Goal: Task Accomplishment & Management: Use online tool/utility

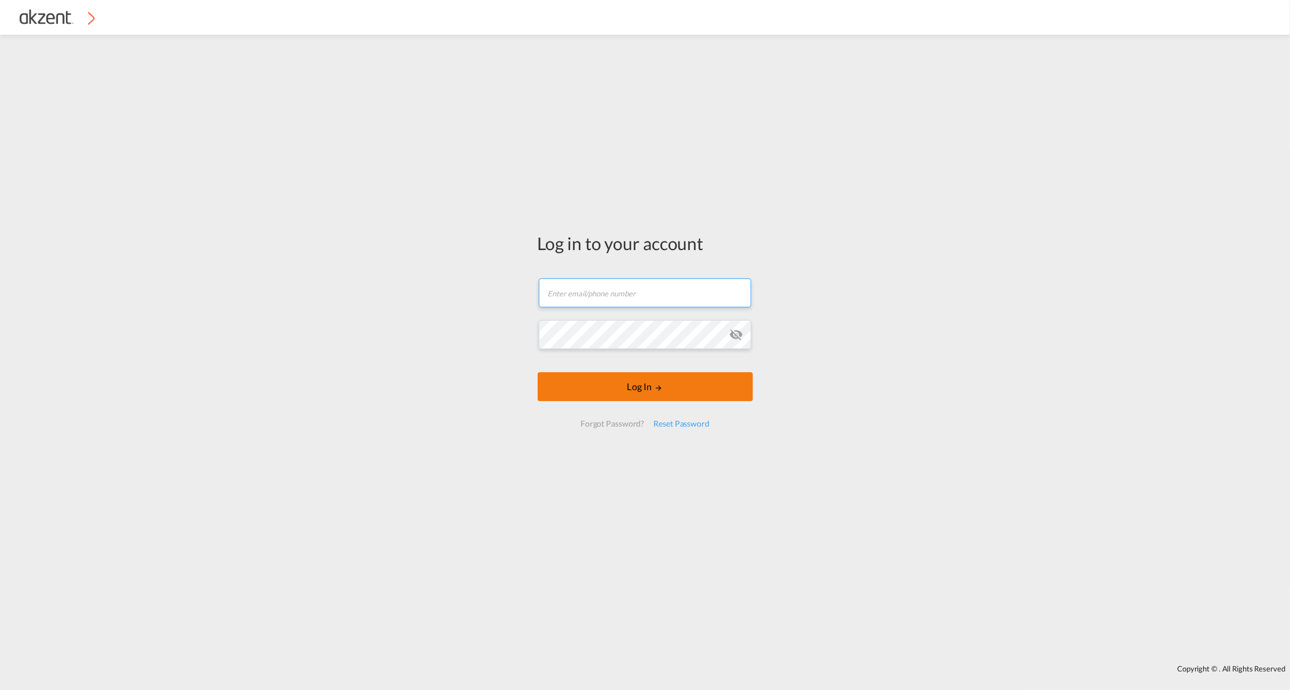
type input "[EMAIL_ADDRESS][DOMAIN_NAME]"
click at [616, 378] on div "Log in to your account [EMAIL_ADDRESS][DOMAIN_NAME] Email field is required Pas…" at bounding box center [645, 334] width 233 height 588
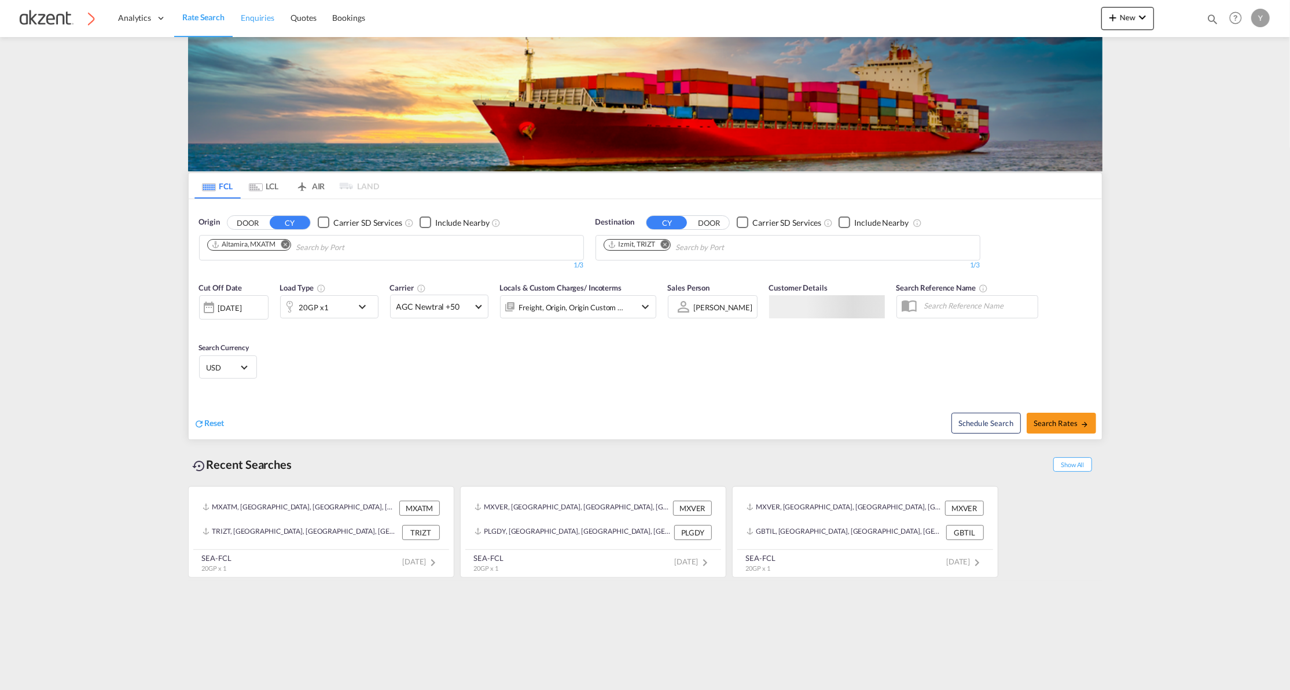
click at [268, 15] on span "Enquiries" at bounding box center [258, 18] width 34 height 10
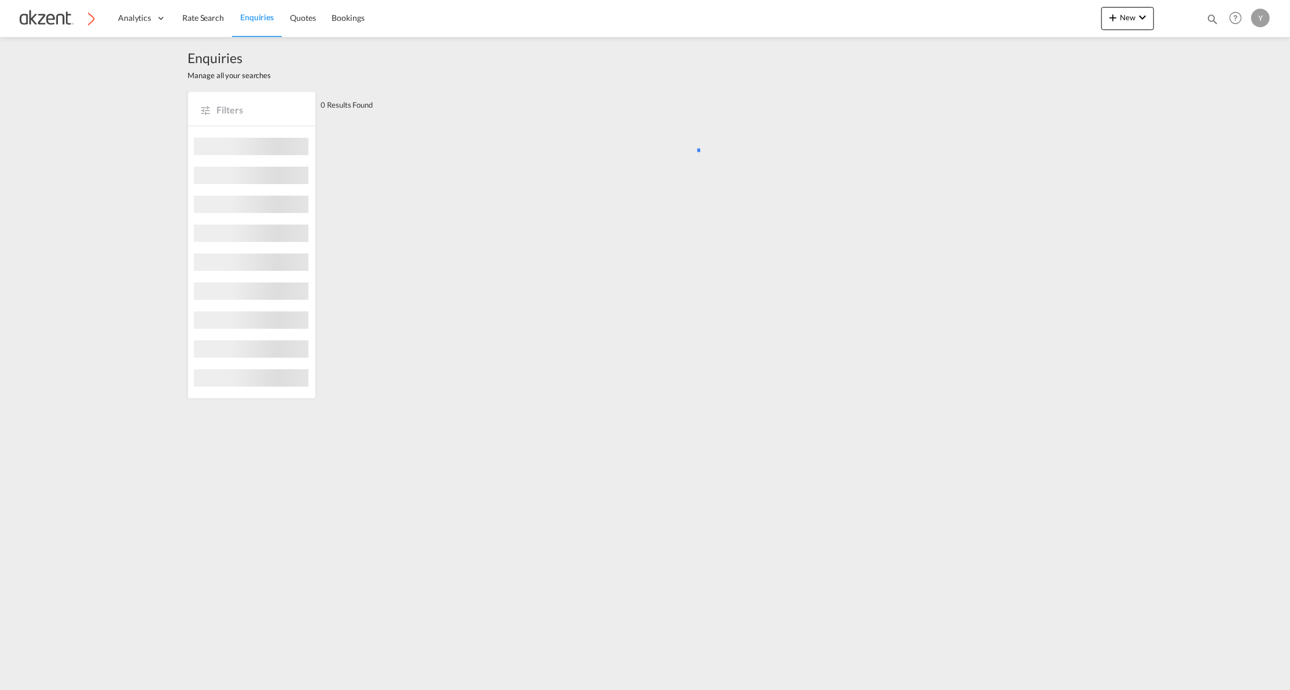
click at [1202, 19] on div "Bookings Quotes Enquiries Help Resources Product Release Y My Profile Logout" at bounding box center [1235, 18] width 73 height 36
click at [1215, 16] on md-icon "icon-magnify" at bounding box center [1212, 19] width 13 height 13
click at [0, 0] on select "Bookings Quotes Enquiries" at bounding box center [0, 0] width 0 height 0
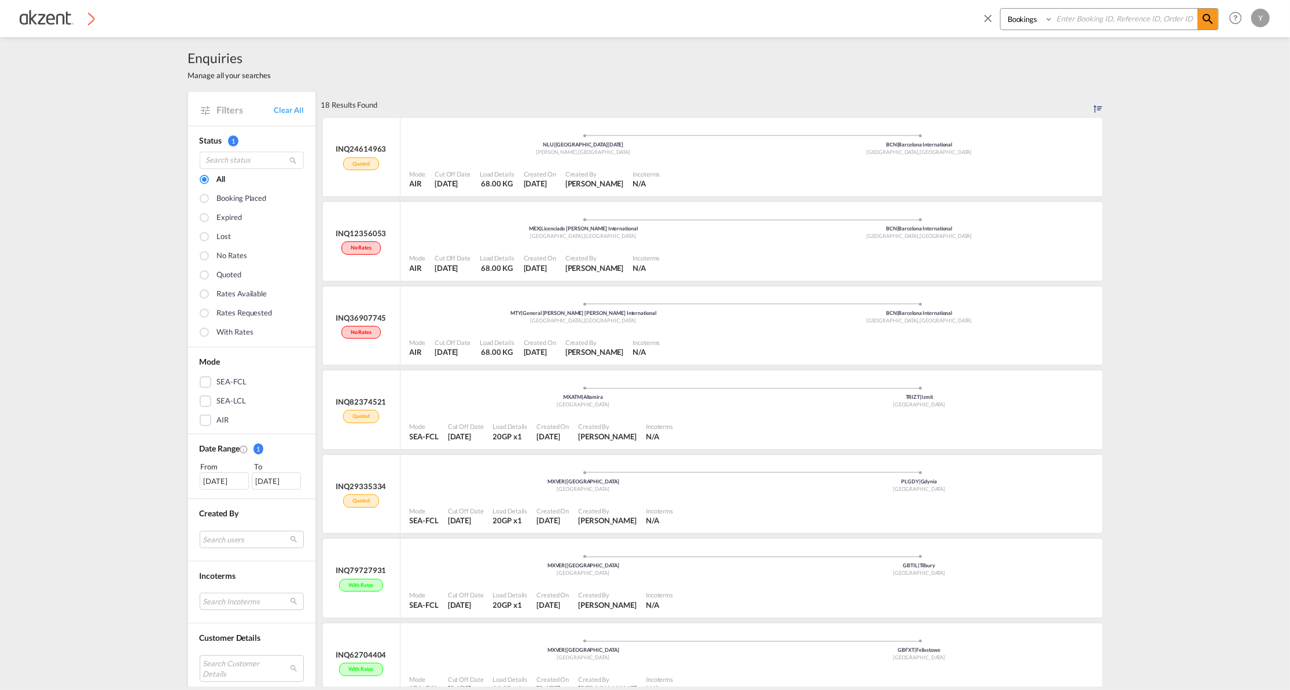
click at [1021, 26] on select "Bookings Quotes Enquiries" at bounding box center [1027, 19] width 55 height 21
click at [1025, 14] on select "Bookings Quotes Enquiries" at bounding box center [1027, 19] width 55 height 21
select select "Inquiry"
click at [1000, 9] on select "Bookings Quotes Enquiries" at bounding box center [1027, 19] width 55 height 21
click at [1076, 21] on input at bounding box center [1125, 19] width 144 height 20
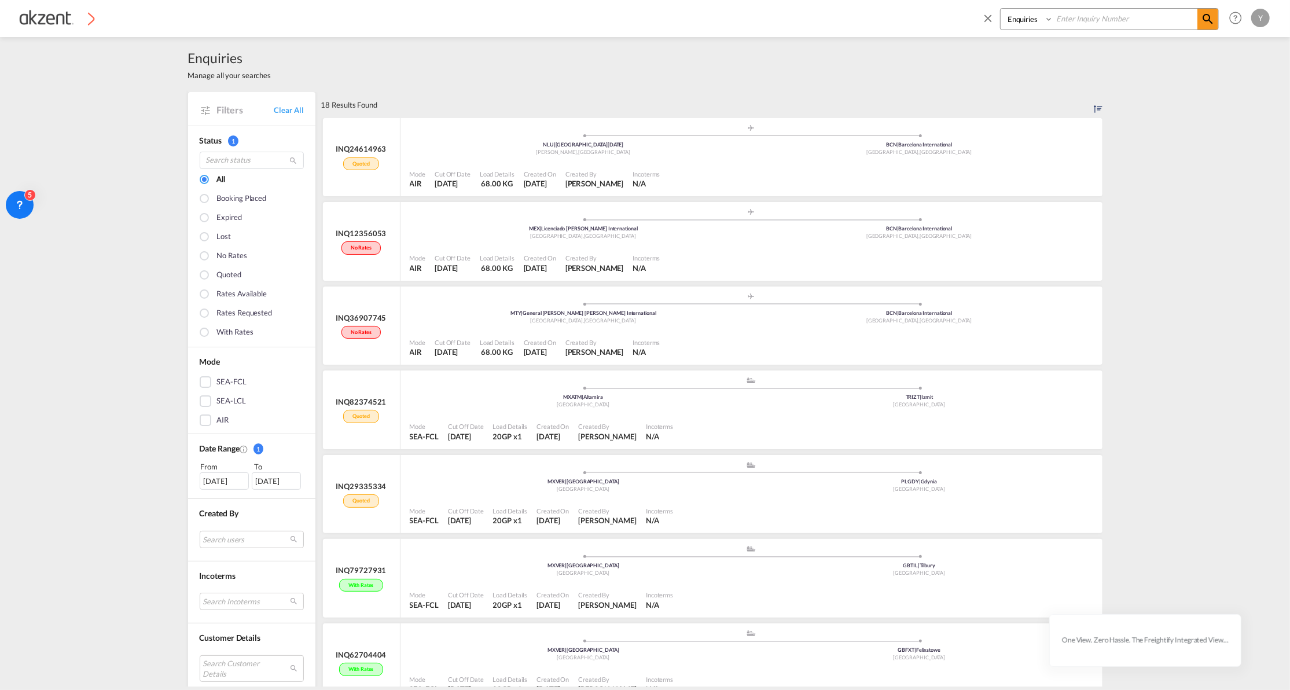
paste input "INQ24614963"
type input "INQ24614963"
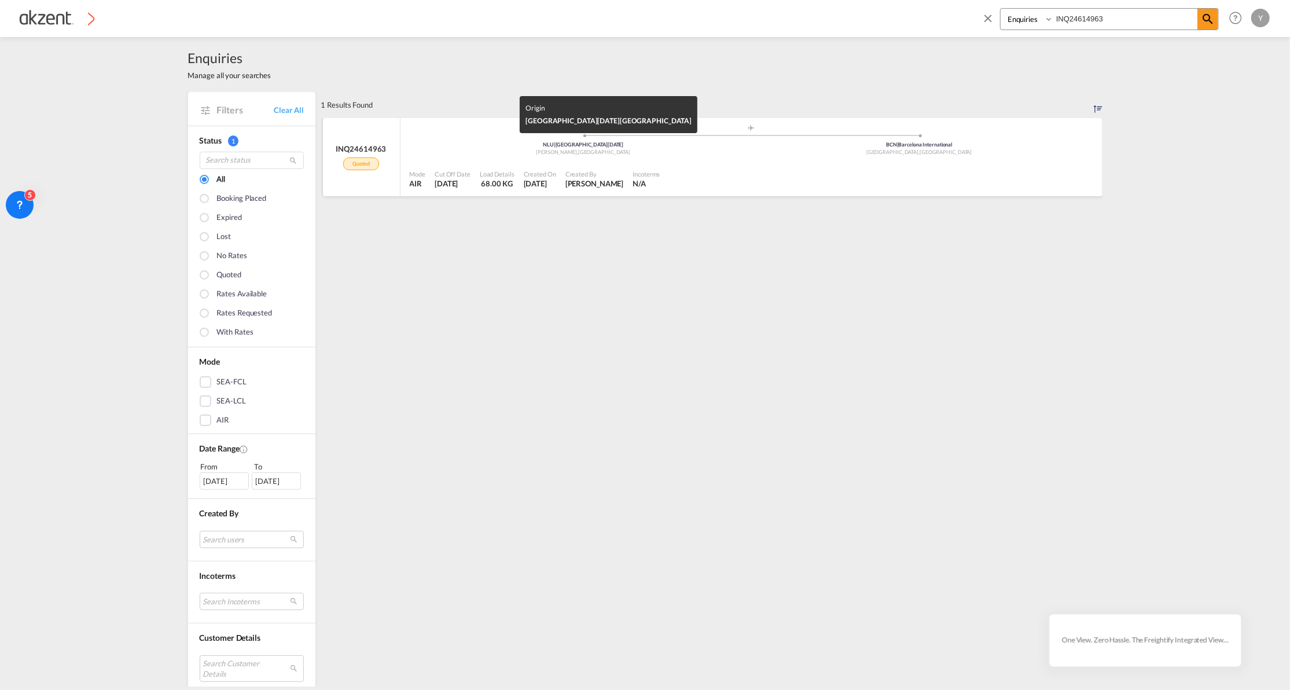
click at [554, 142] on span "|" at bounding box center [555, 144] width 2 height 6
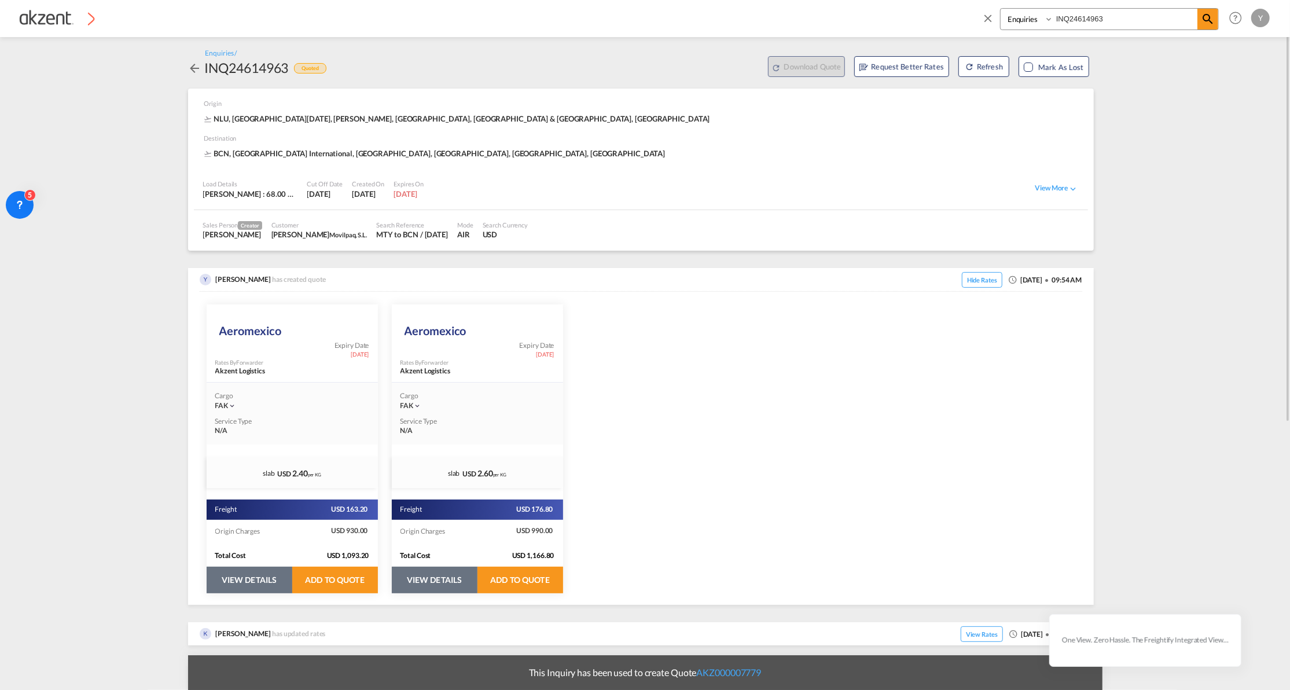
click at [421, 579] on button "VIEW DETAILS" at bounding box center [435, 579] width 86 height 27
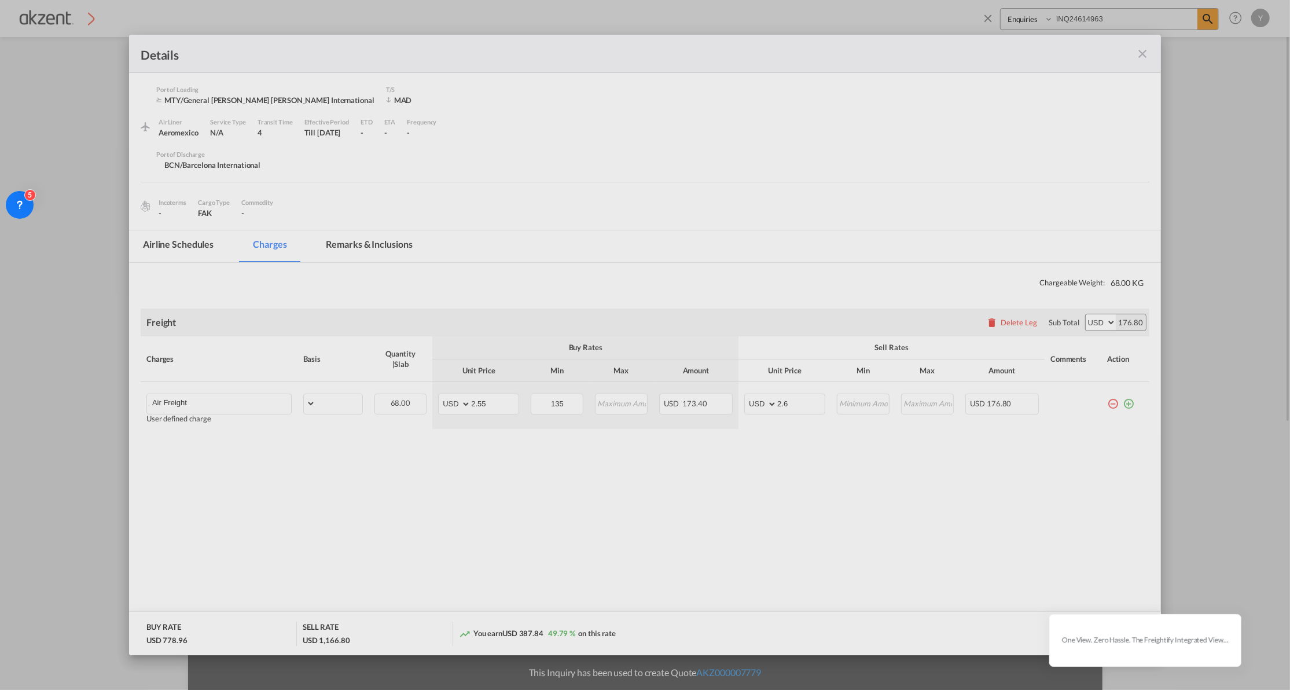
select select "chargeable_weight"
select select "per_awb"
select select "per_shipment"
select select "per_awb"
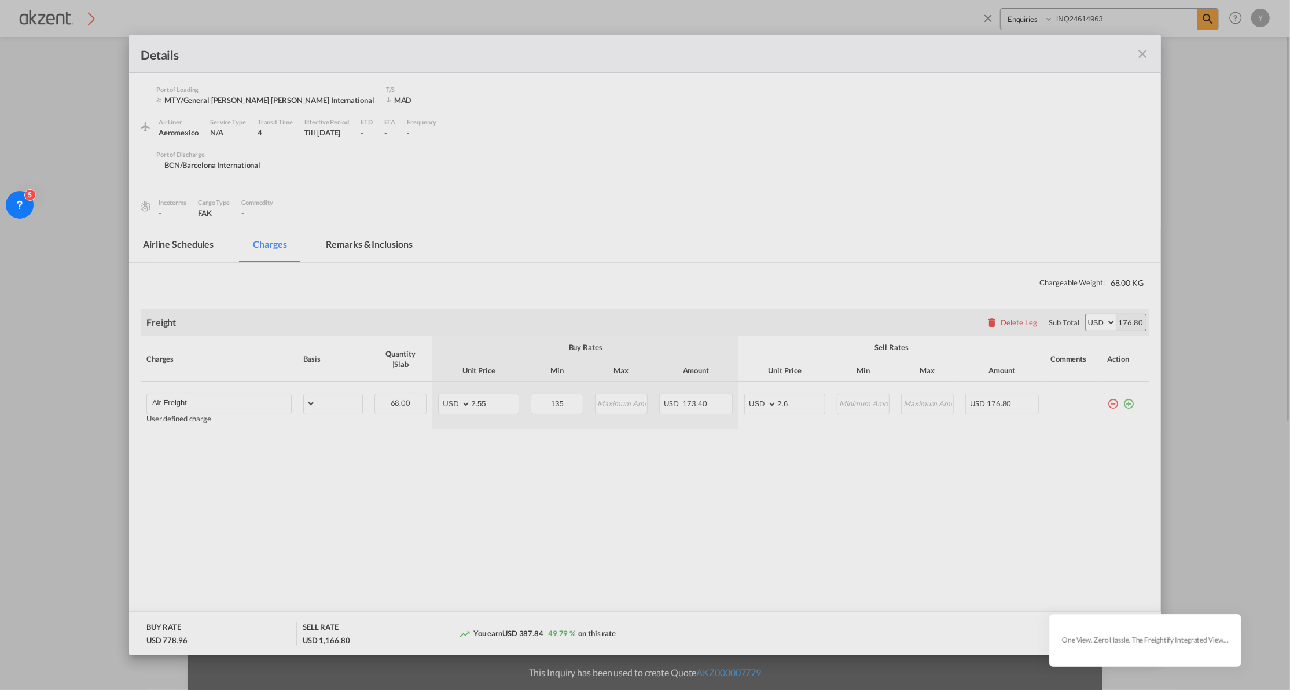
select select "per_awb"
select select "per_shipment"
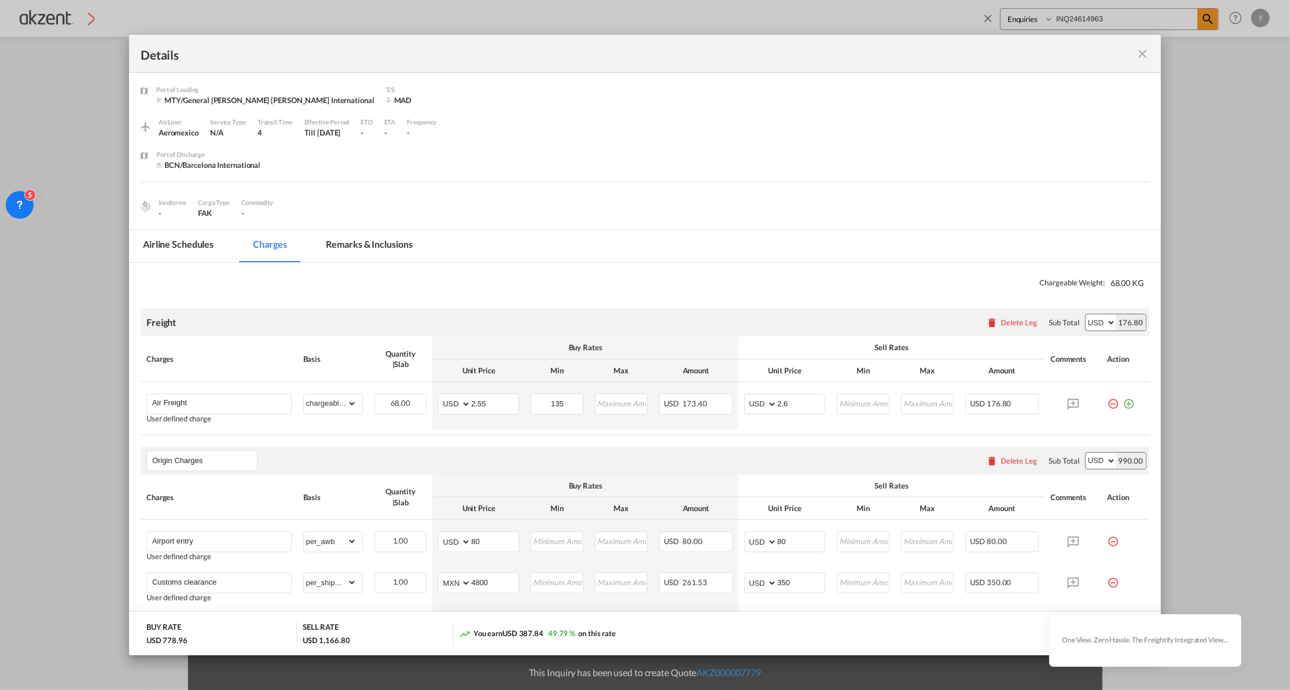
click at [1141, 51] on md-icon "icon-close fg-AAA8AD m-0 cursor" at bounding box center [1142, 54] width 14 height 14
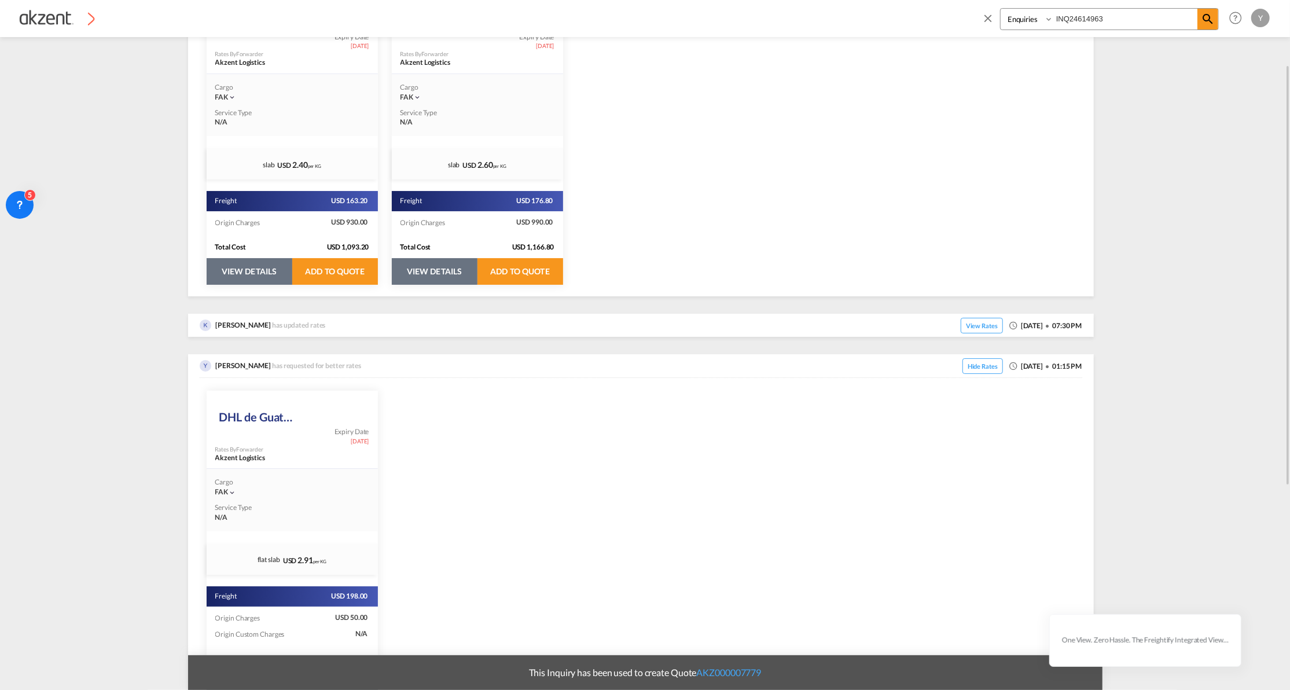
scroll to position [77, 0]
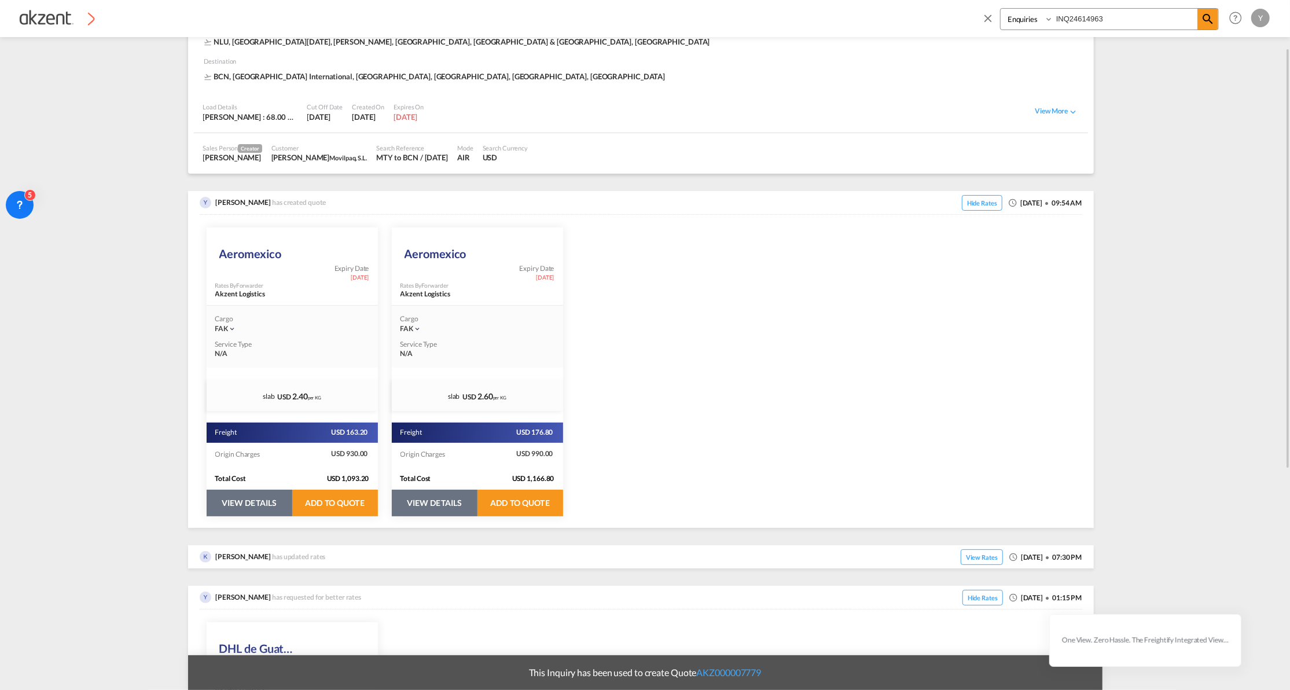
click at [253, 507] on button "VIEW DETAILS" at bounding box center [250, 502] width 86 height 27
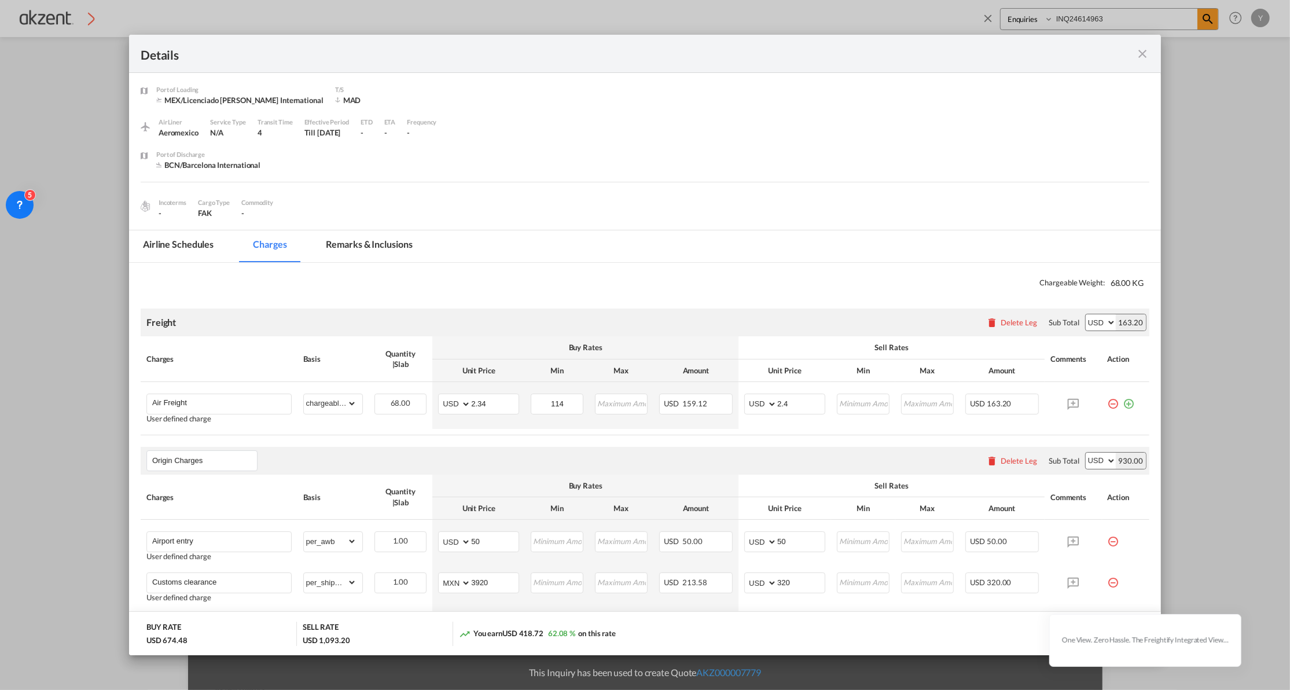
click at [1140, 51] on md-icon "icon-close fg-AAA8AD m-0 cursor" at bounding box center [1142, 54] width 14 height 14
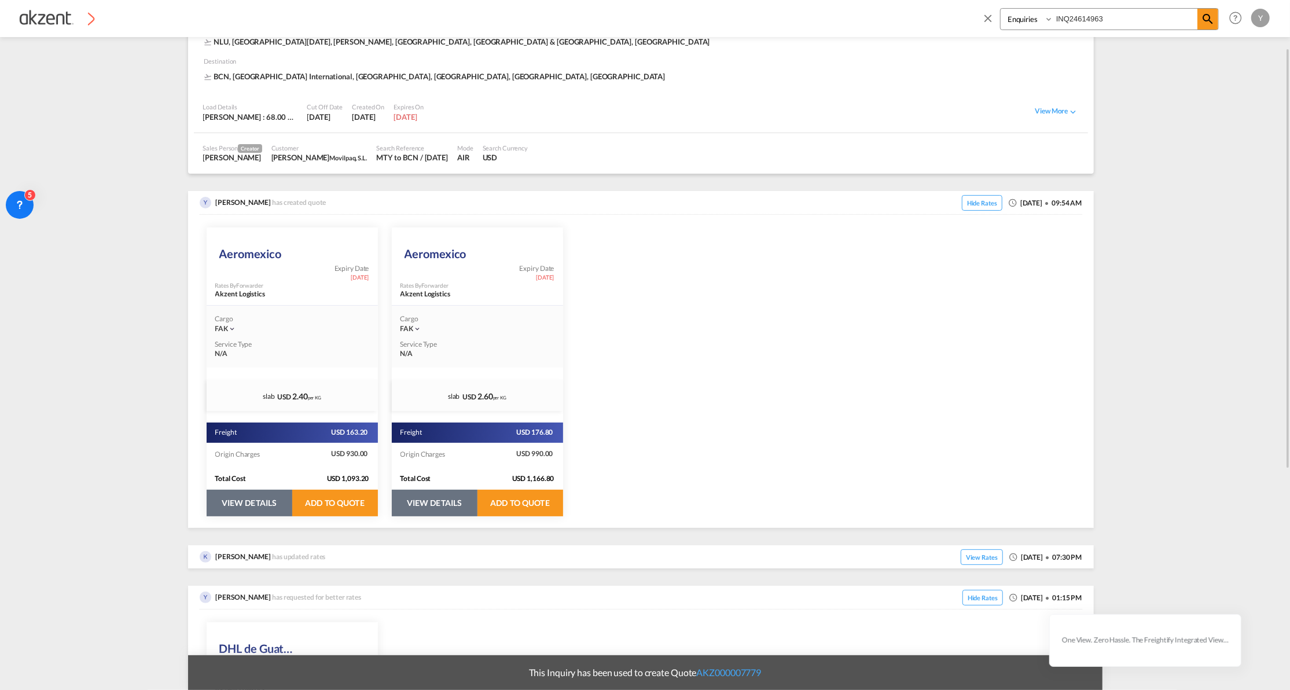
click at [428, 493] on button "VIEW DETAILS" at bounding box center [435, 502] width 86 height 27
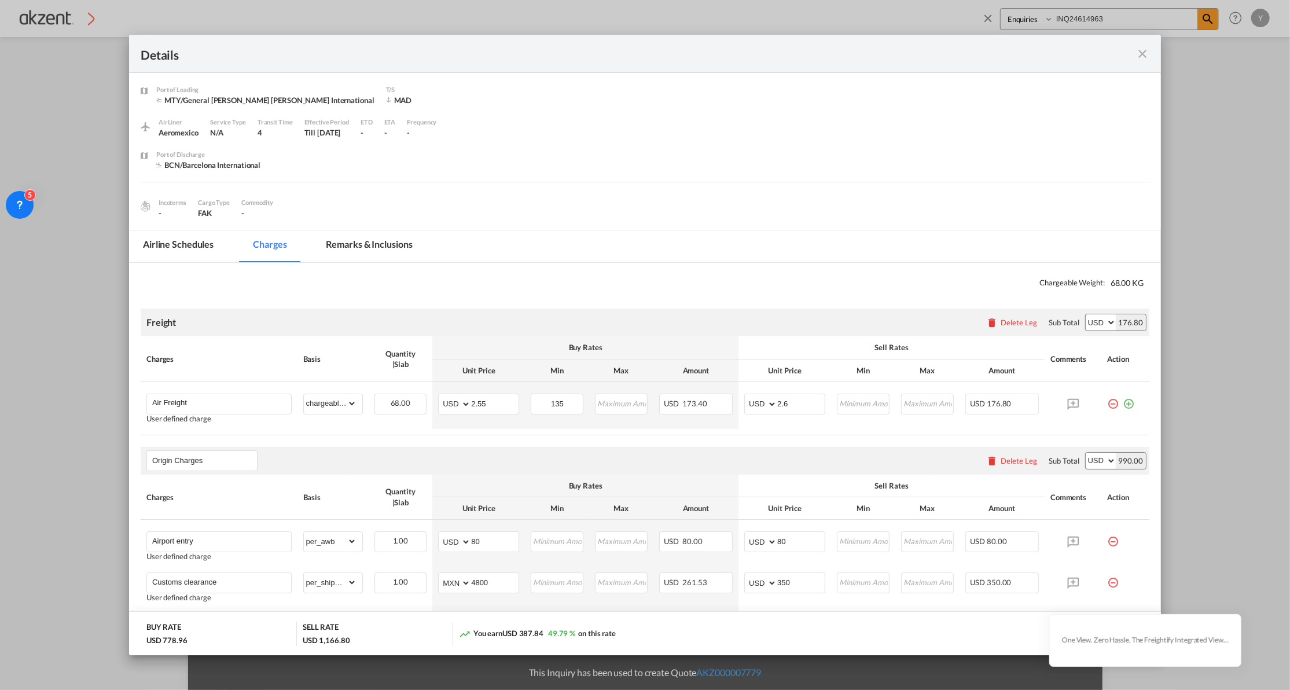
click at [1141, 52] on md-icon "icon-close fg-AAA8AD m-0 cursor" at bounding box center [1142, 54] width 14 height 14
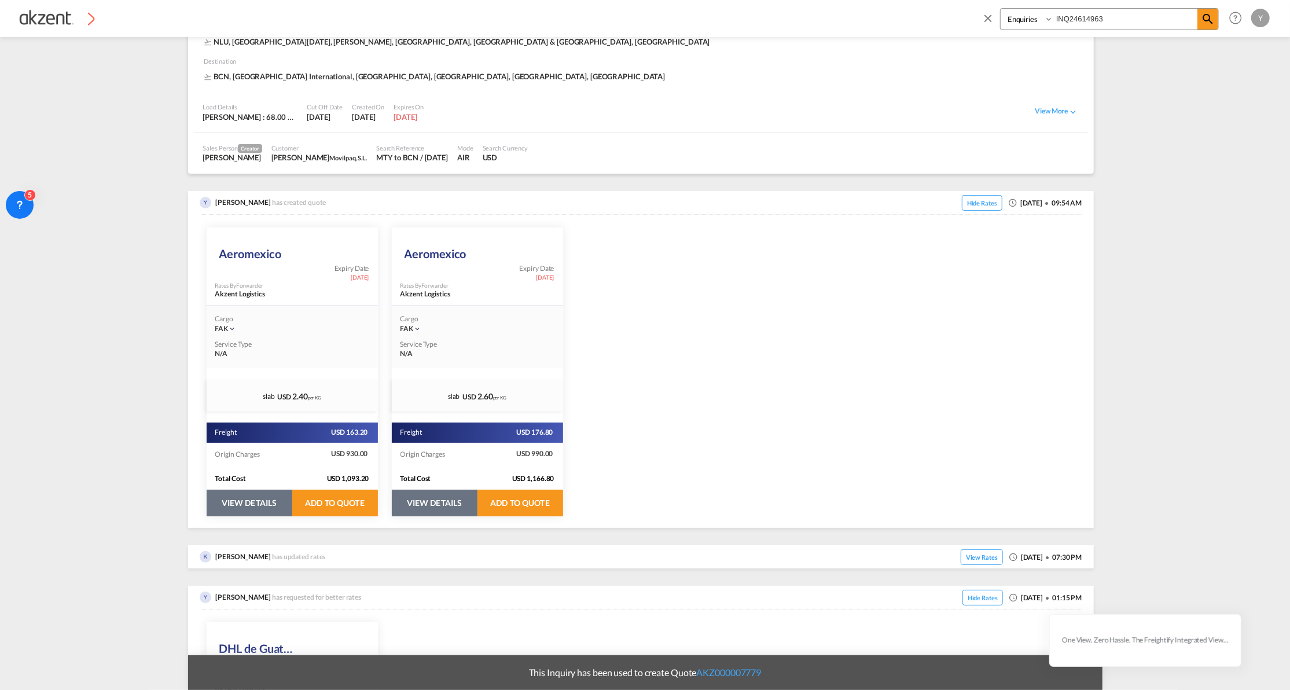
scroll to position [231, 0]
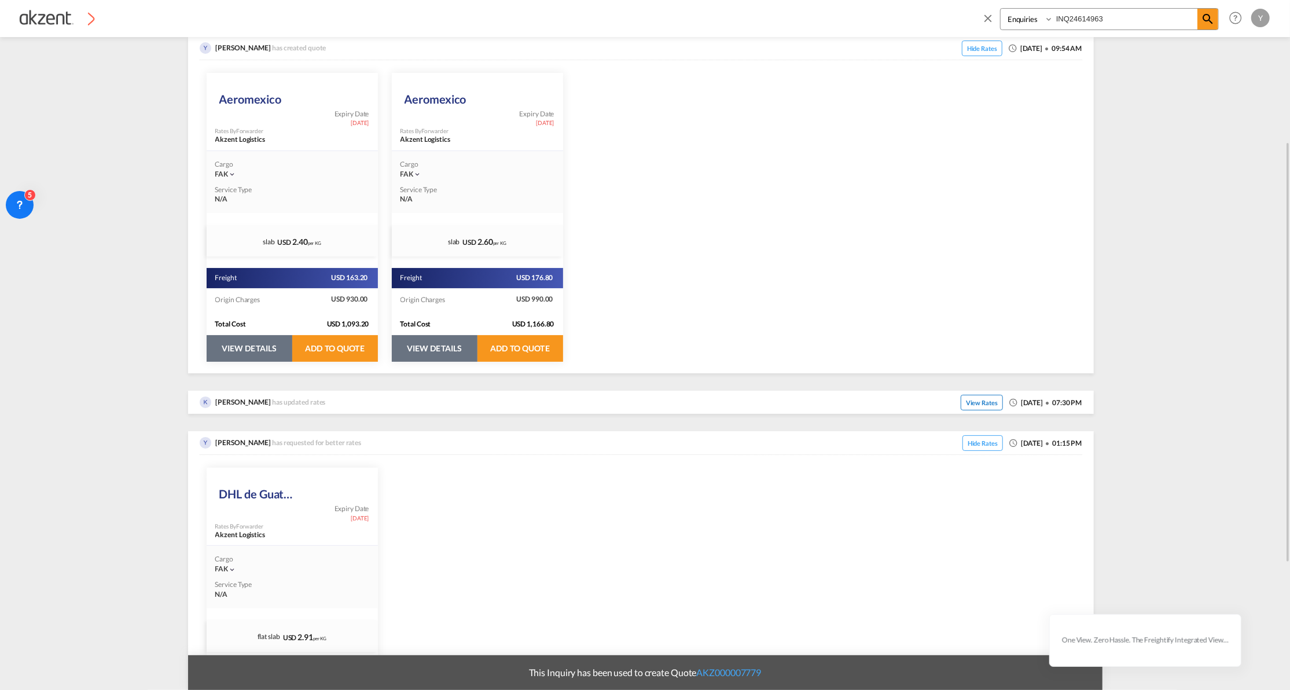
click at [966, 401] on span "View Rates" at bounding box center [981, 403] width 42 height 16
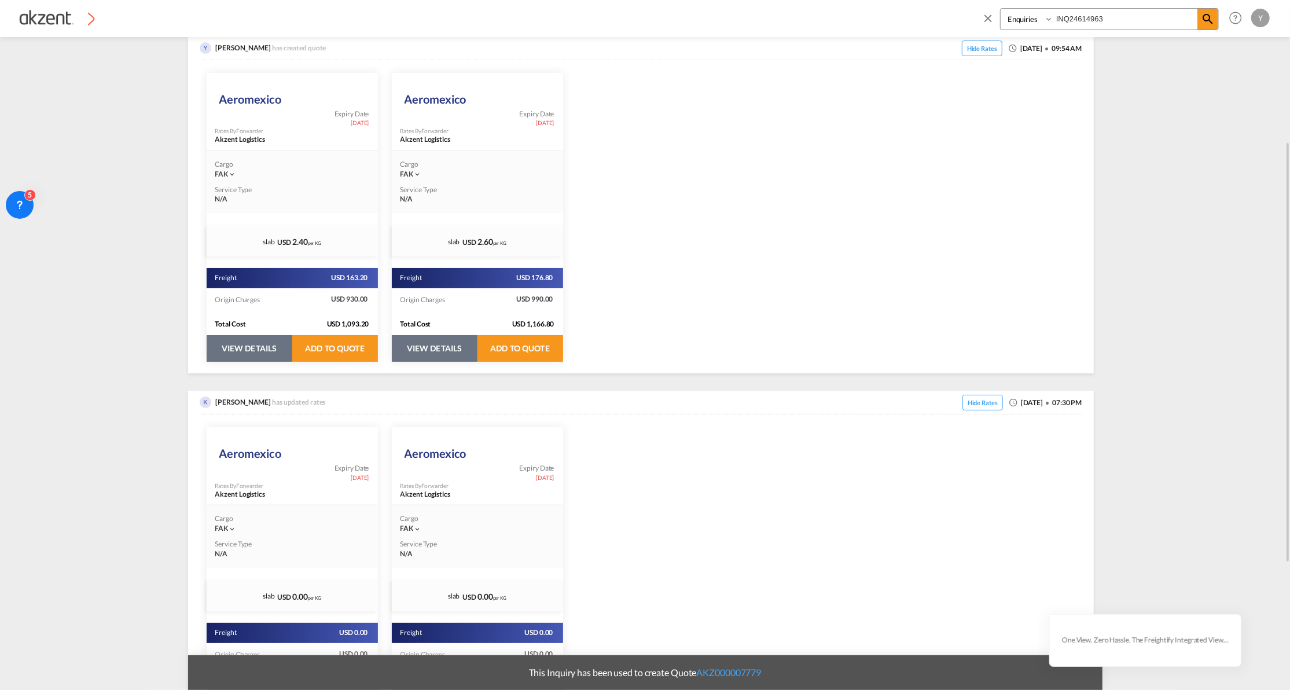
scroll to position [540, 0]
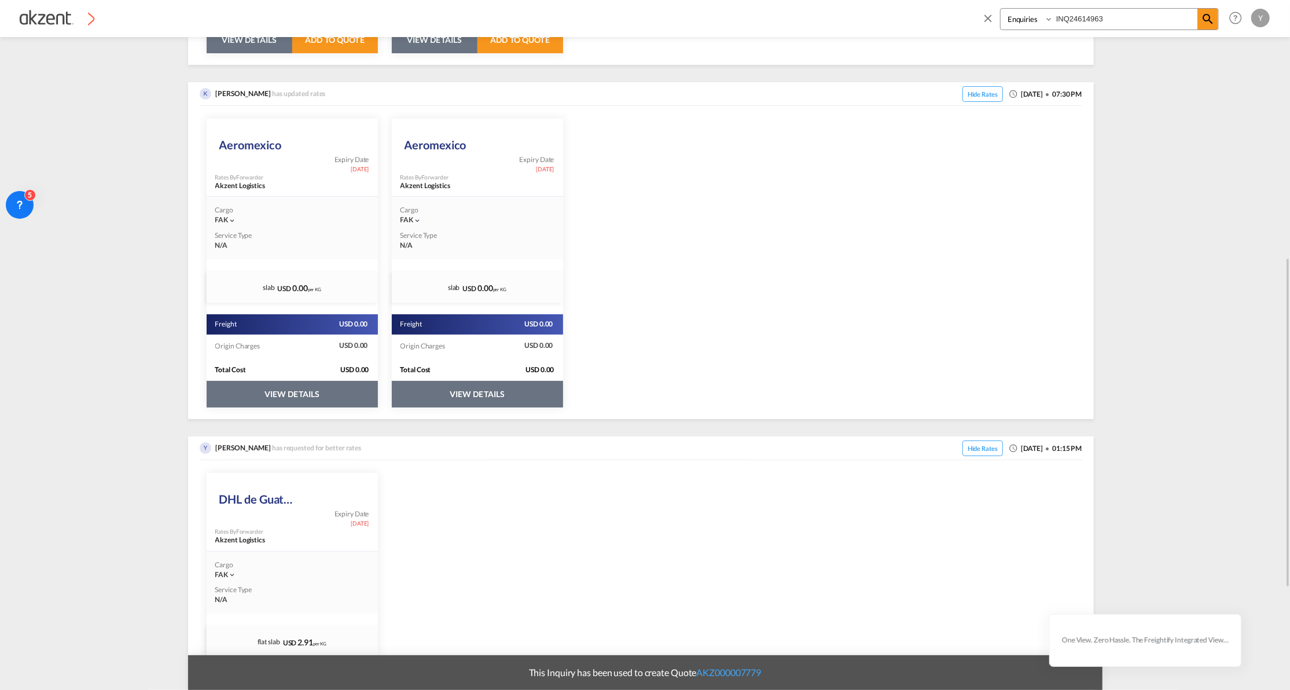
click at [465, 384] on button "VIEW DETAILS" at bounding box center [477, 394] width 171 height 27
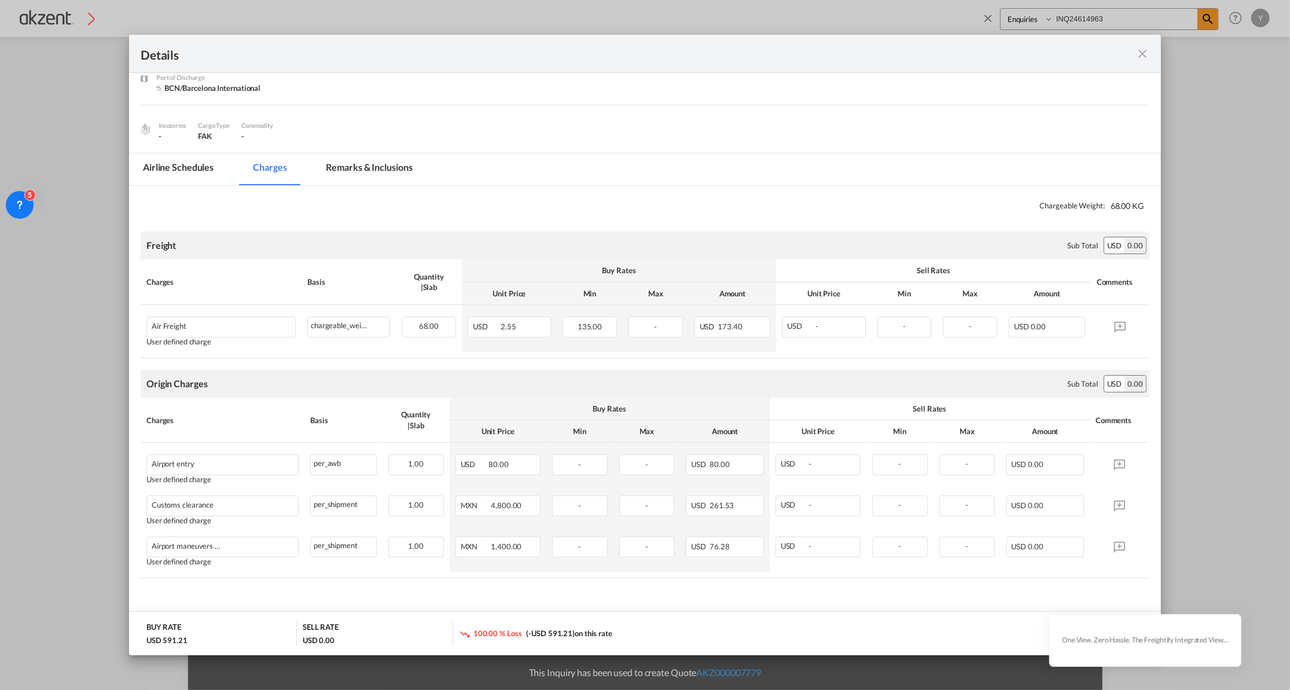
scroll to position [90, 0]
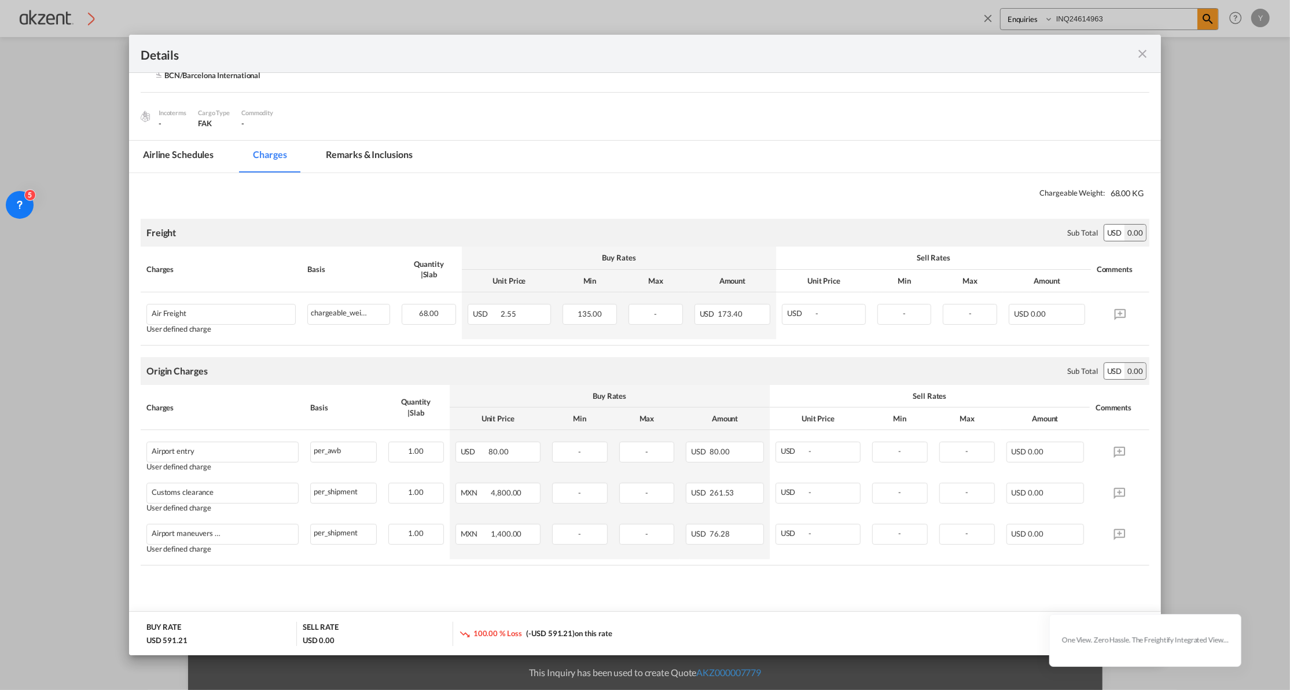
click at [389, 160] on md-tab-item "Remarks & Inclusions" at bounding box center [369, 157] width 114 height 32
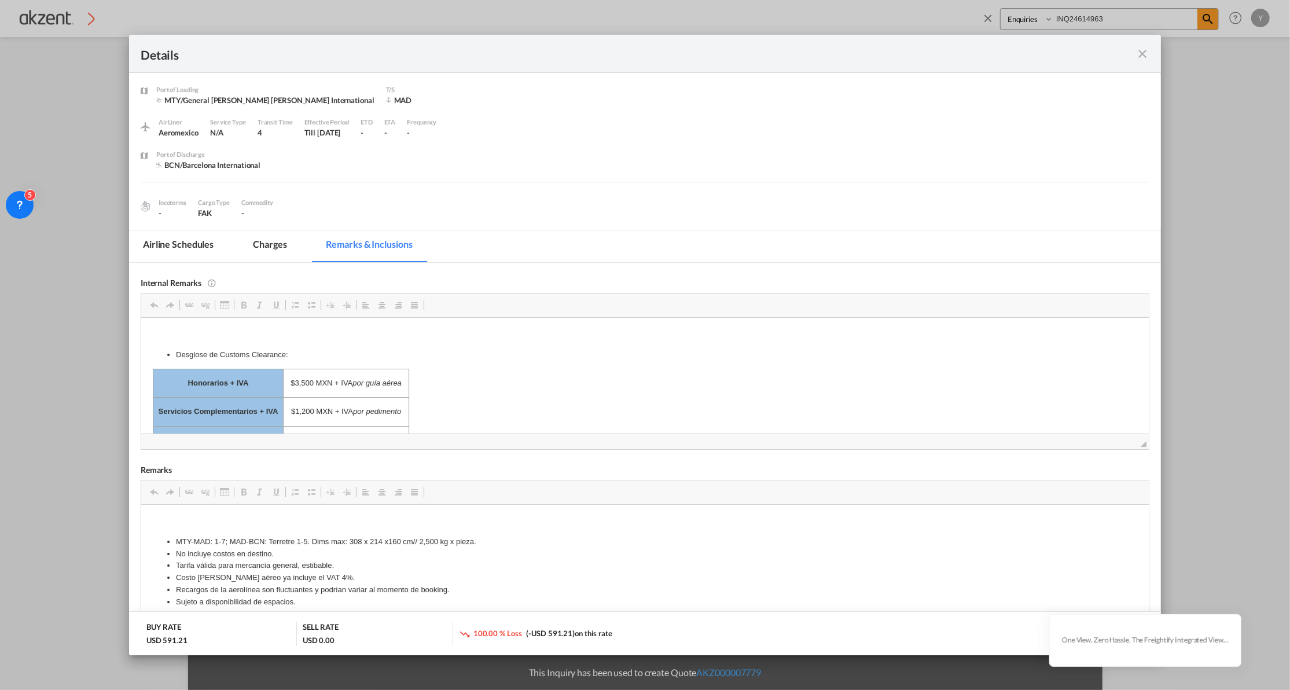
scroll to position [231, 0]
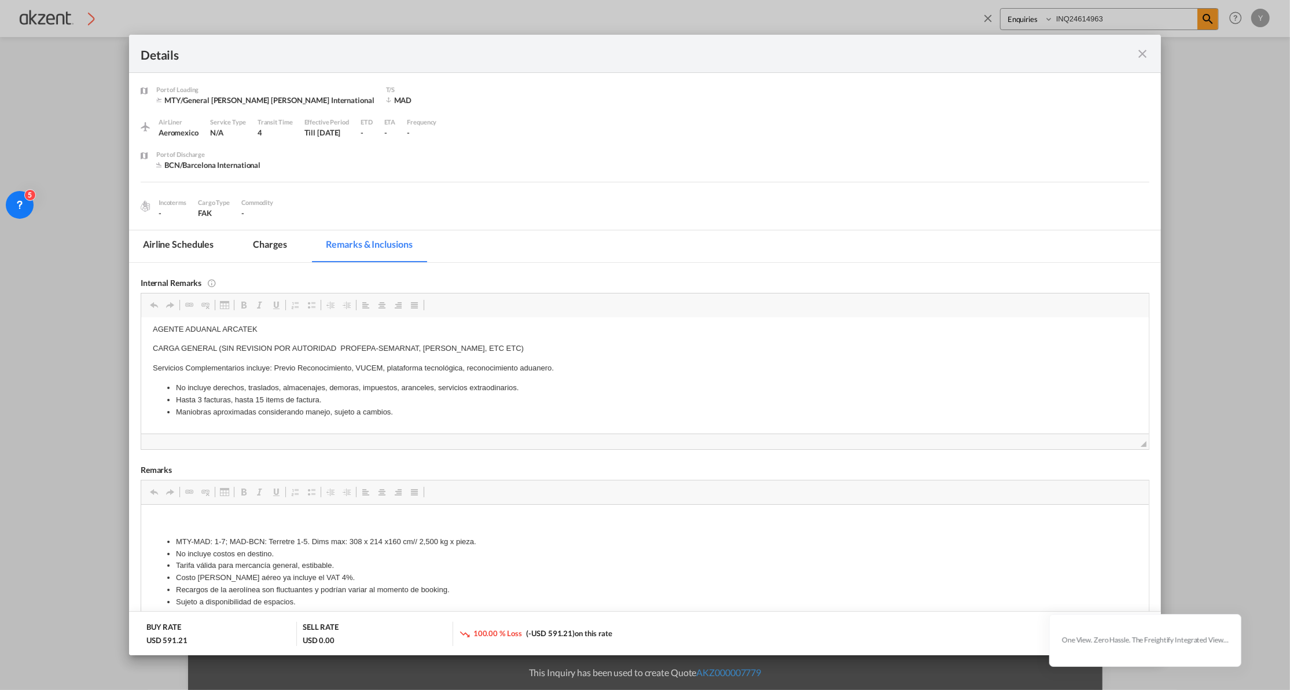
click at [198, 267] on li "La mercancía [PERSON_NAME] de estar correctamente embalada." at bounding box center [644, 261] width 938 height 12
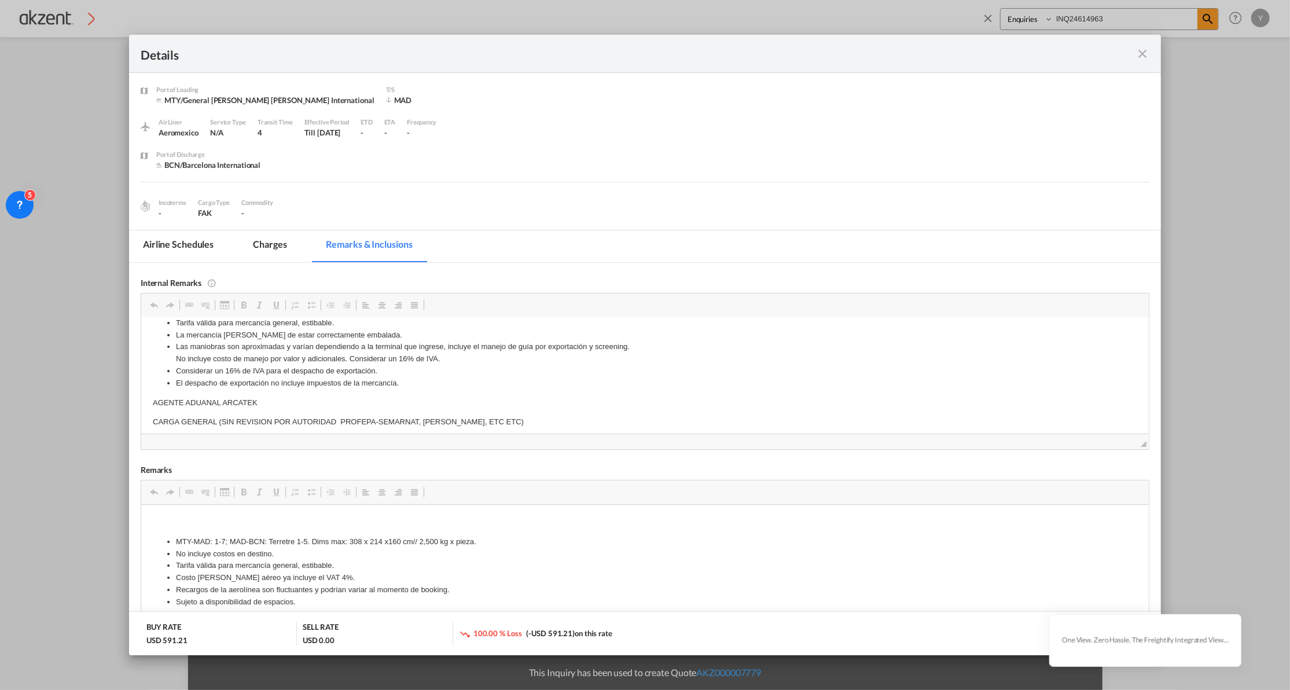
drag, startPoint x: 198, startPoint y: 331, endPoint x: 186, endPoint y: 395, distance: 65.4
click at [186, 395] on body "Desglose de Customs Clearance: Honorarios + IVA $3,500 MXN + IVA por guía aérea…" at bounding box center [644, 341] width 984 height 340
click at [179, 404] on p "AGENTE ADUANAL ARCATEK" at bounding box center [644, 402] width 984 height 12
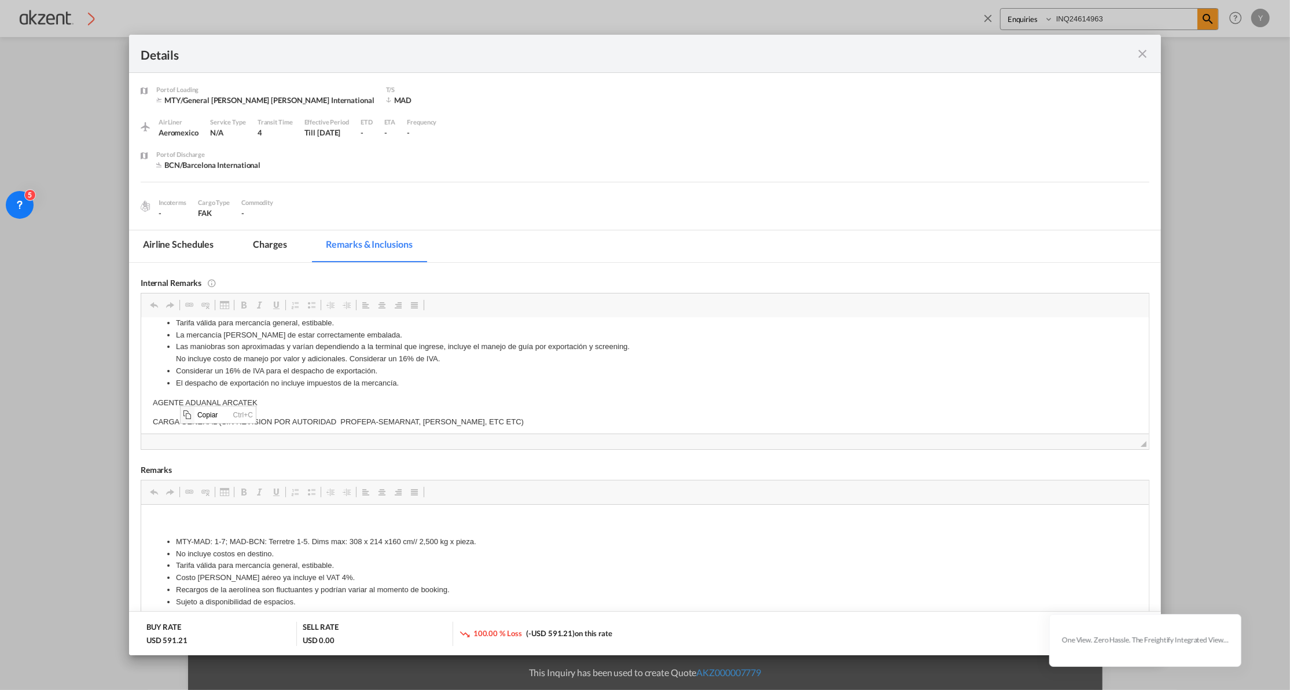
scroll to position [0, 0]
click at [205, 417] on span "Copiar" at bounding box center [212, 414] width 36 height 17
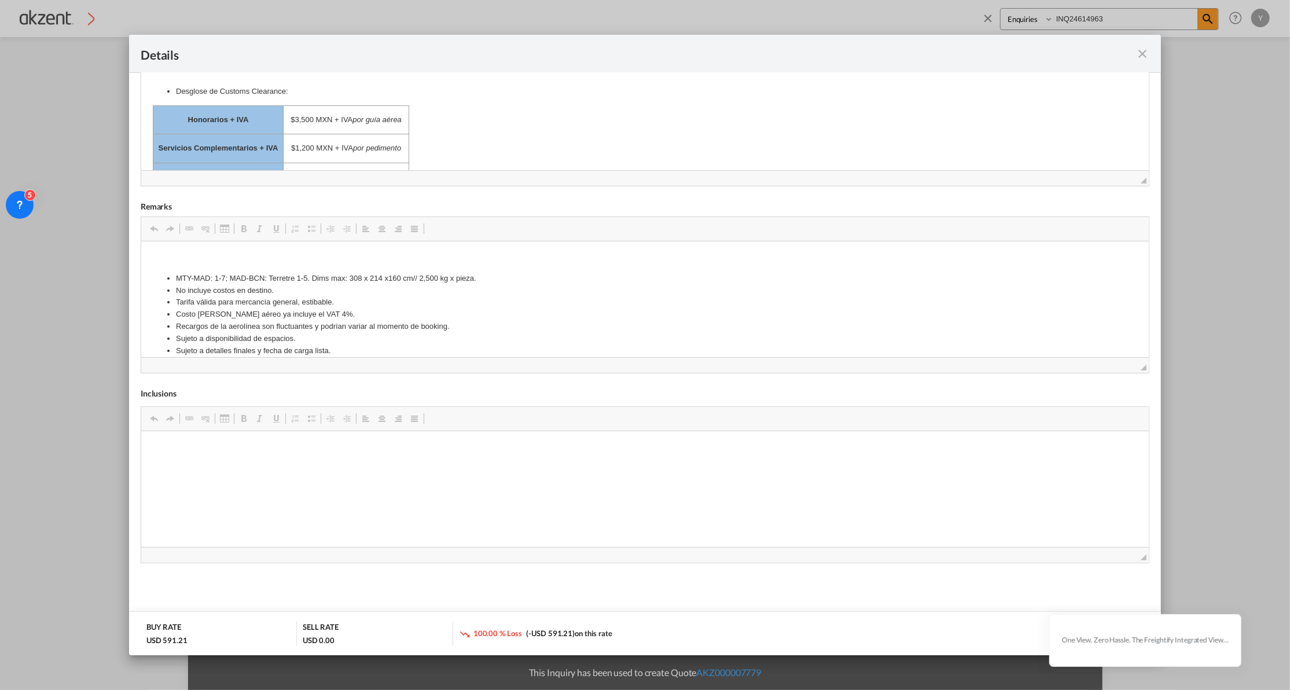
scroll to position [188, 0]
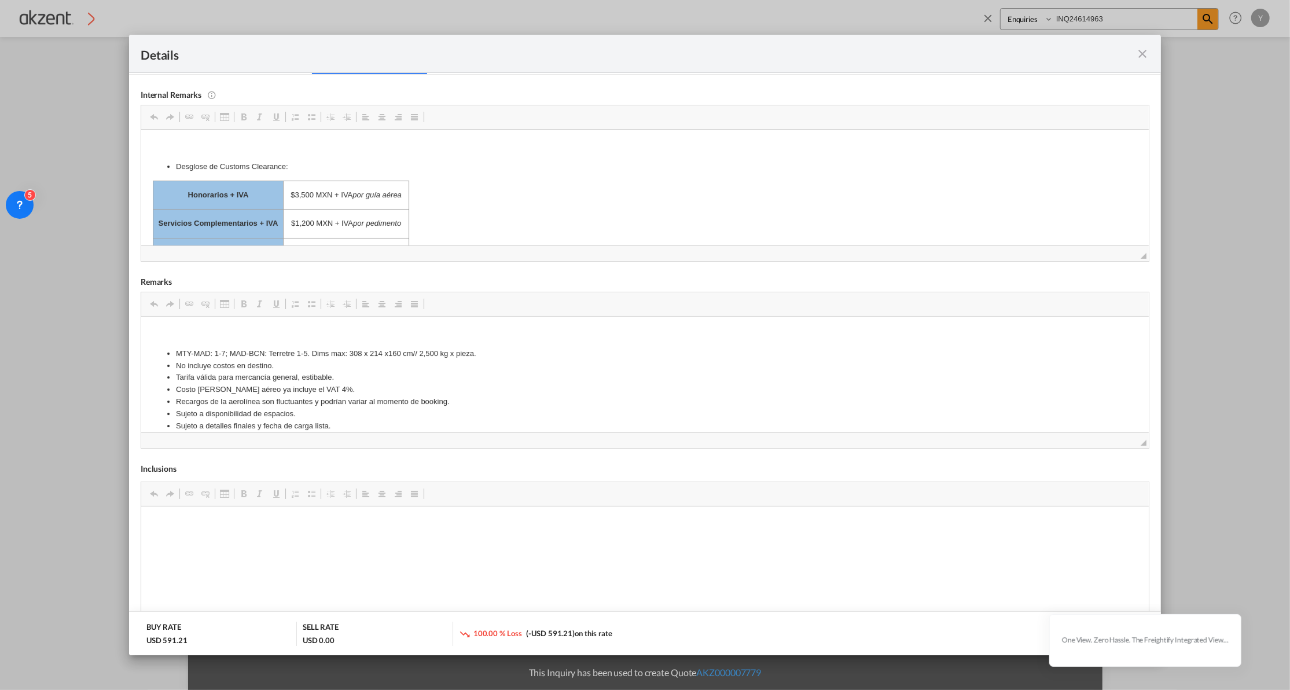
click at [1136, 57] on md-icon "icon-close fg-AAA8AD m-0 cursor" at bounding box center [1142, 54] width 14 height 14
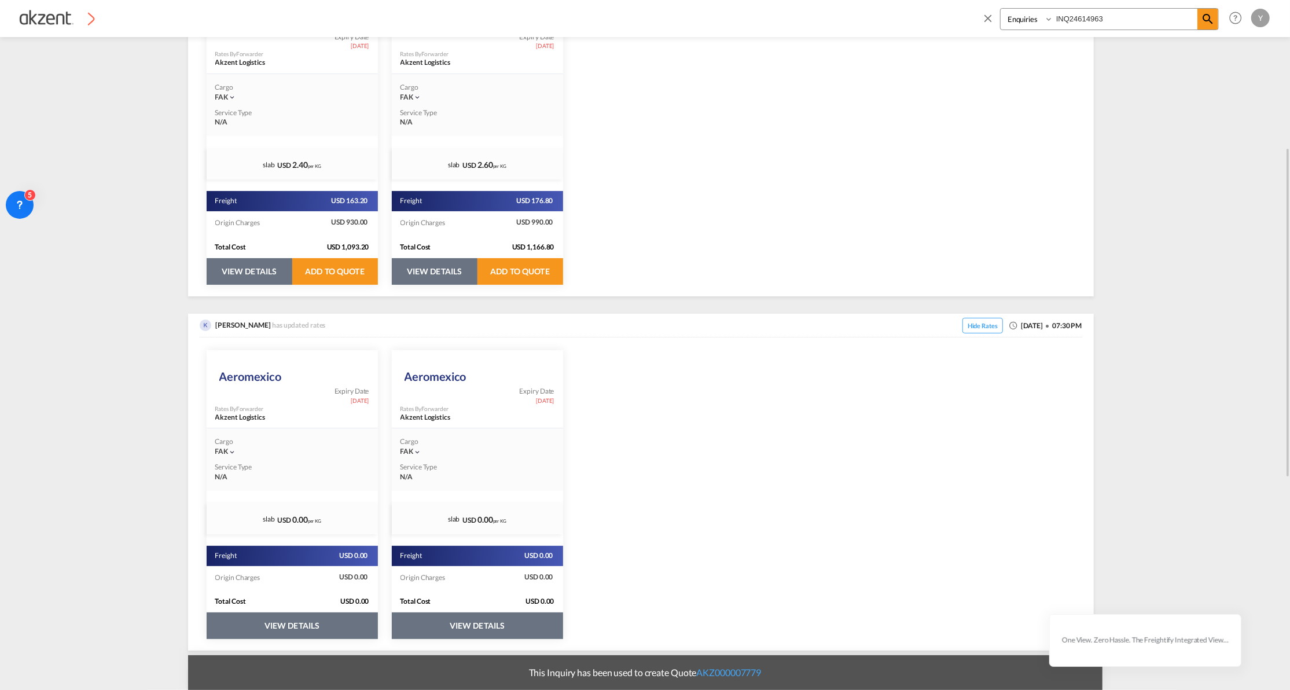
scroll to position [154, 0]
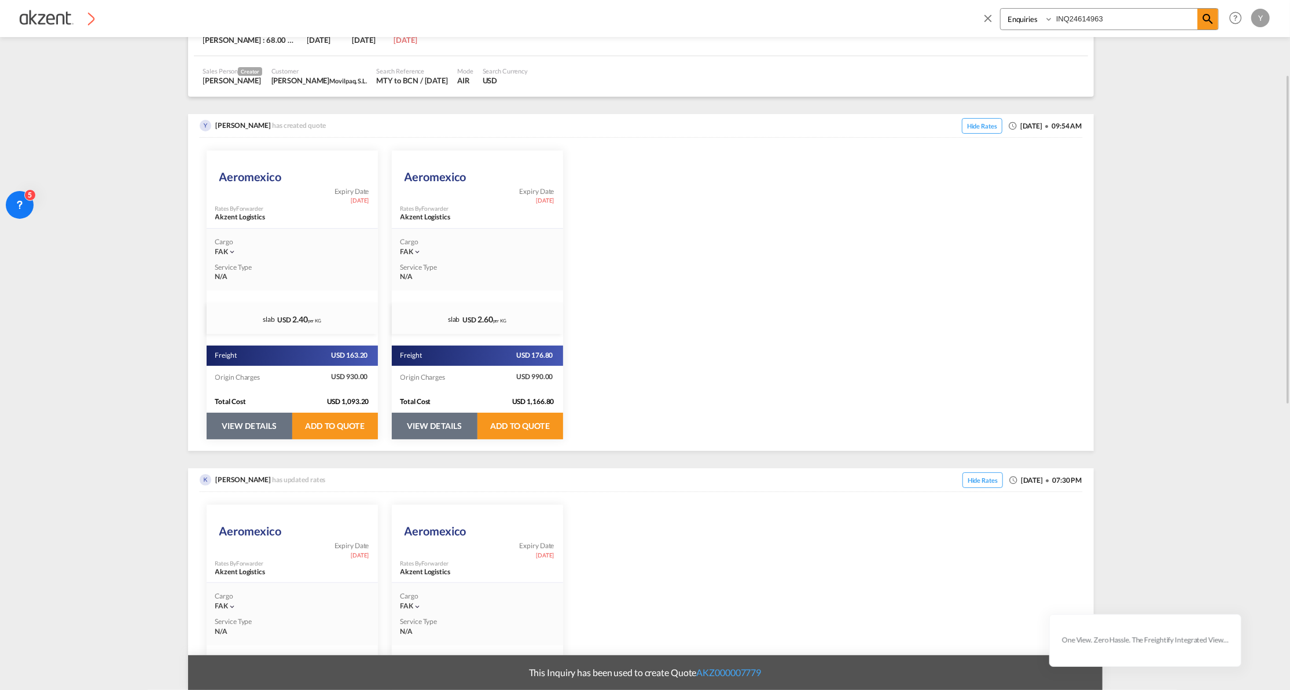
click at [426, 443] on ms-widget "Aeromexico Expiry Date [DATE] Rates By Forwarder Akzent Logistics Cargo FAK | S…" at bounding box center [477, 294] width 185 height 303
click at [429, 426] on button "VIEW DETAILS" at bounding box center [435, 425] width 86 height 27
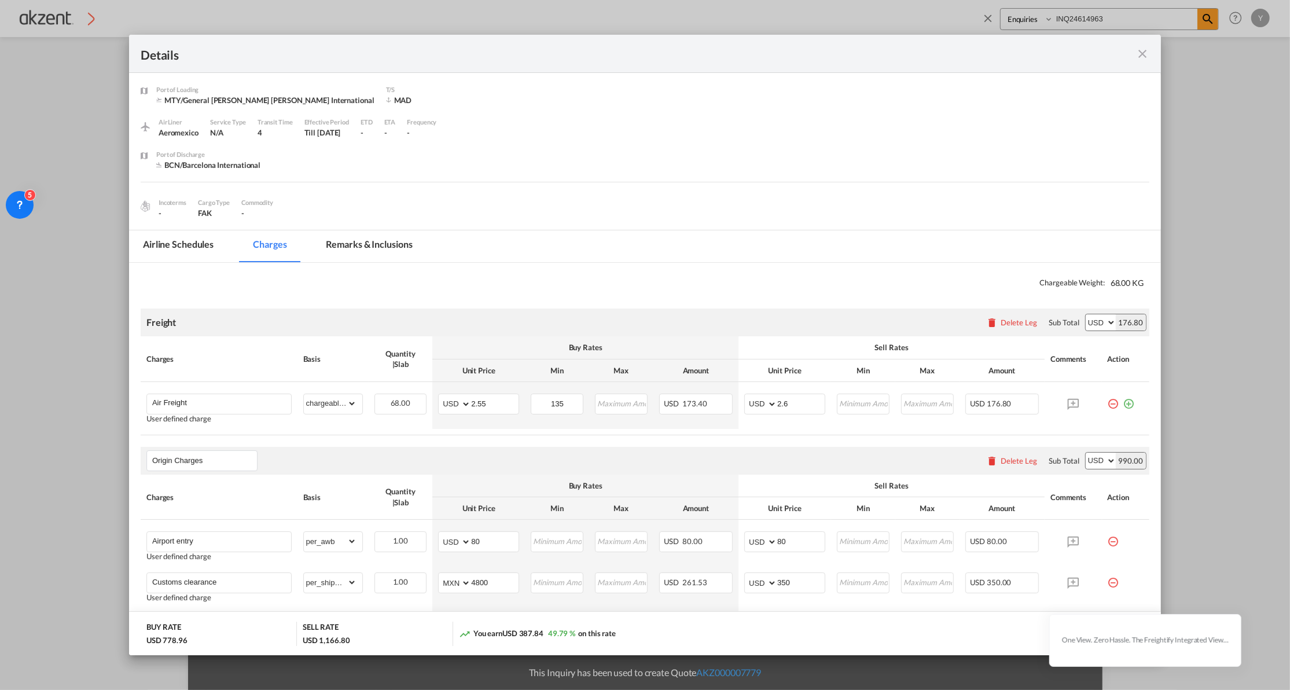
click at [1139, 58] on md-icon "icon-close fg-AAA8AD m-0 cursor" at bounding box center [1142, 54] width 14 height 14
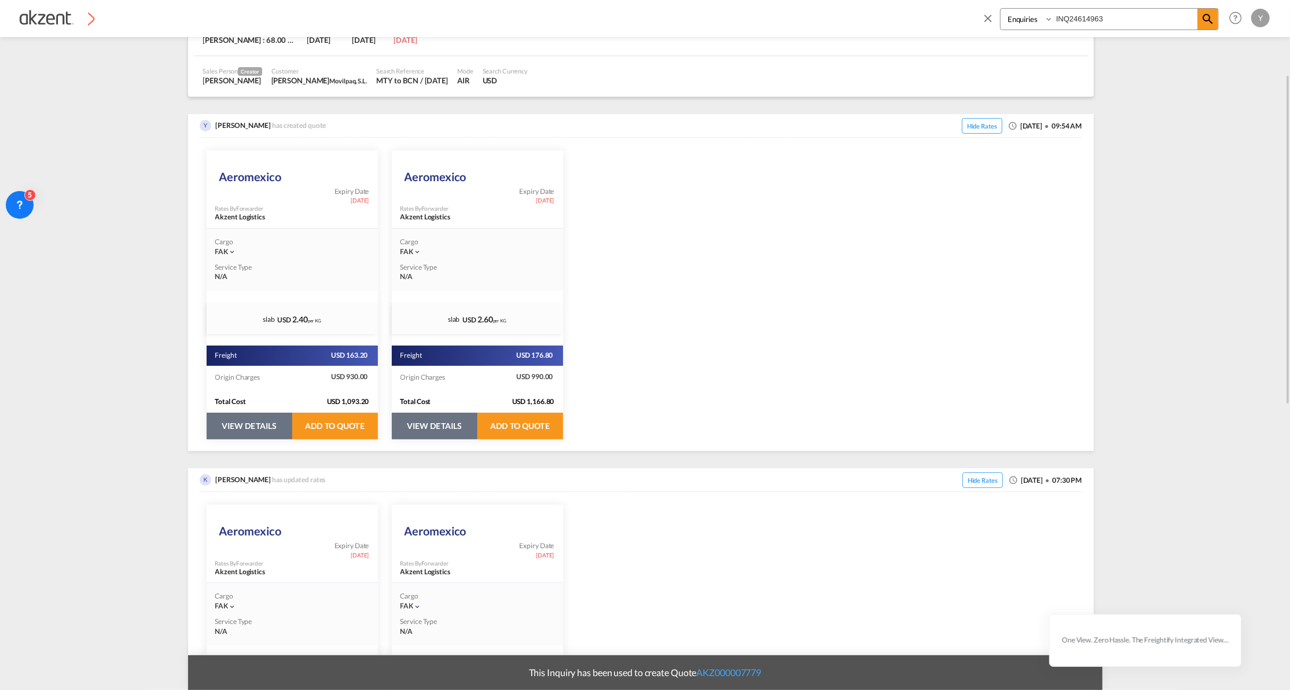
scroll to position [0, 0]
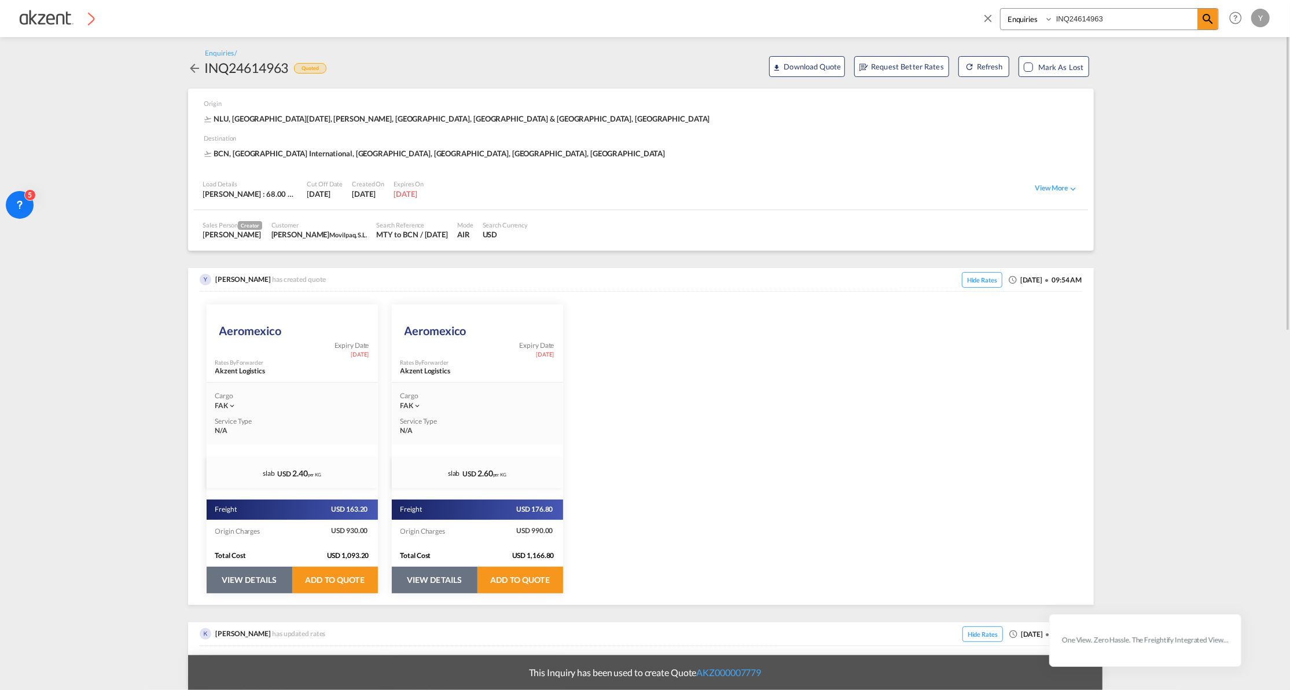
click at [984, 8] on span at bounding box center [990, 22] width 19 height 28
click at [1214, 15] on md-icon "icon-magnify" at bounding box center [1212, 19] width 13 height 13
click at [1027, 15] on select "Bookings Quotes Enquiries" at bounding box center [1027, 19] width 55 height 21
select select "Quotes"
click at [1000, 9] on select "Bookings Quotes Enquiries" at bounding box center [1027, 19] width 55 height 21
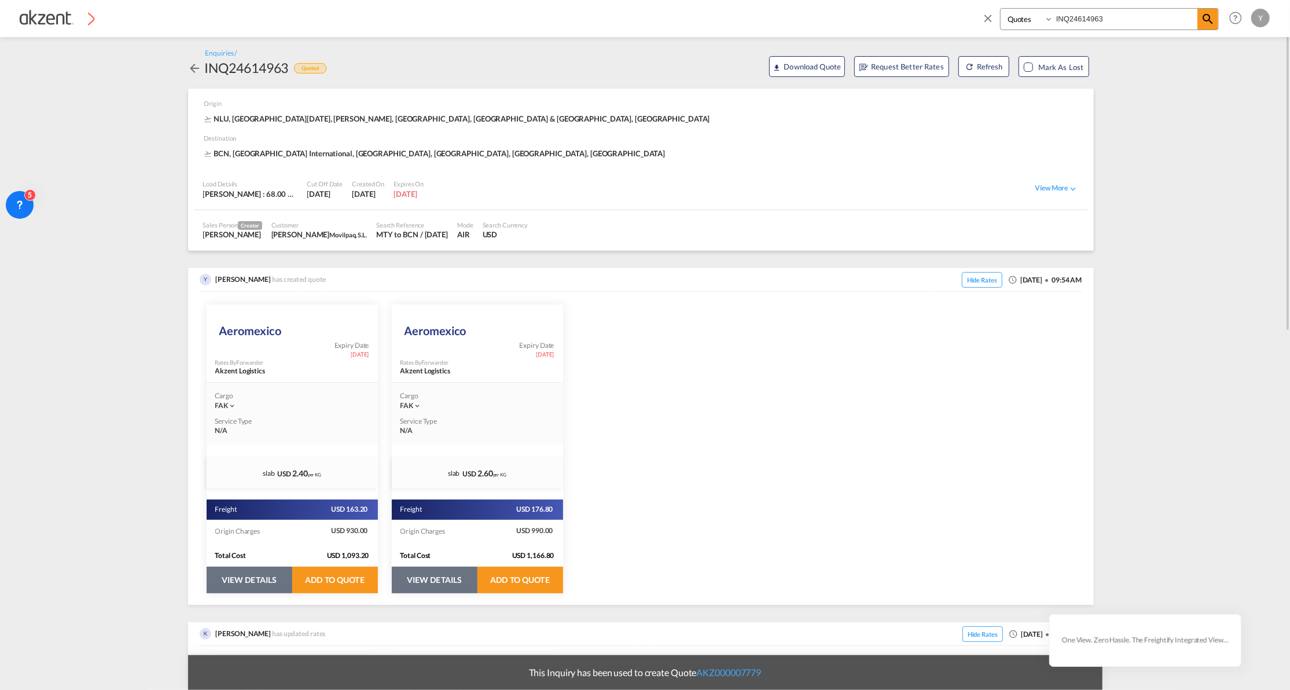
click at [1090, 8] on div "Bookings Quotes Enquiries INQ24614963" at bounding box center [1109, 19] width 219 height 22
click at [1085, 15] on input "INQ24614963" at bounding box center [1125, 19] width 144 height 20
paste input "AKZ000007779"
type input "AKZ000007779"
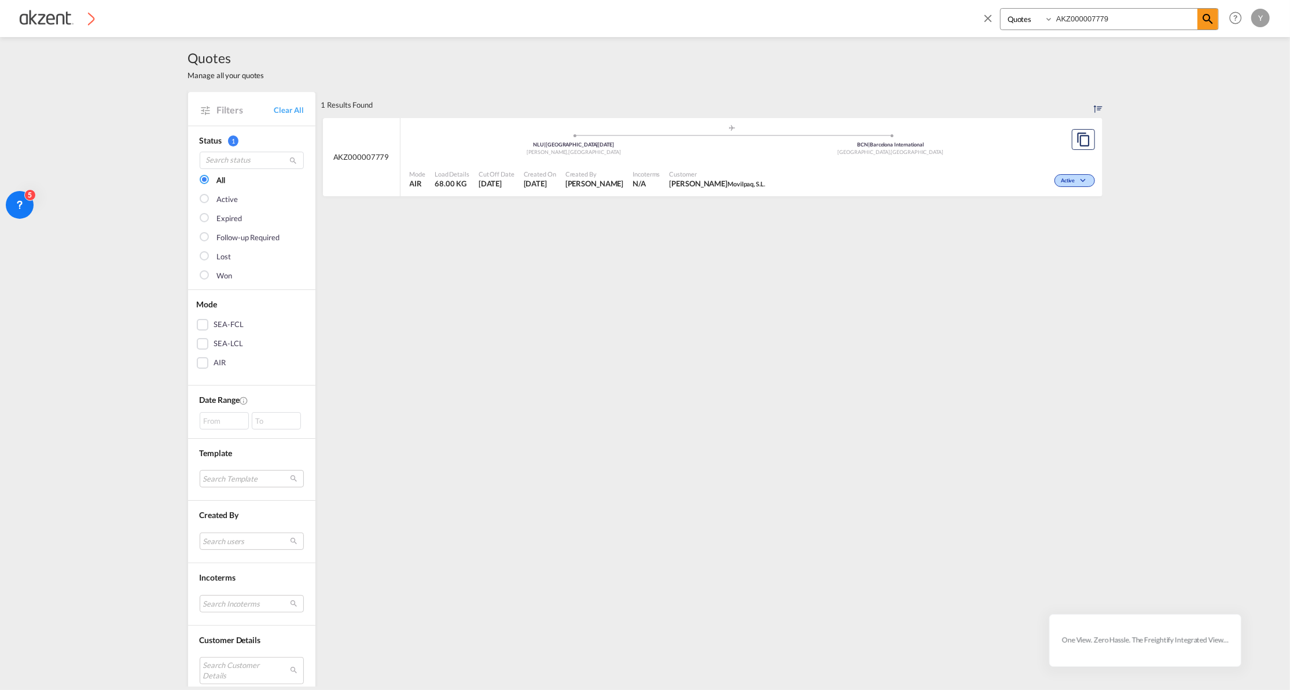
click at [607, 165] on div "Created By [PERSON_NAME]" at bounding box center [595, 179] width 68 height 29
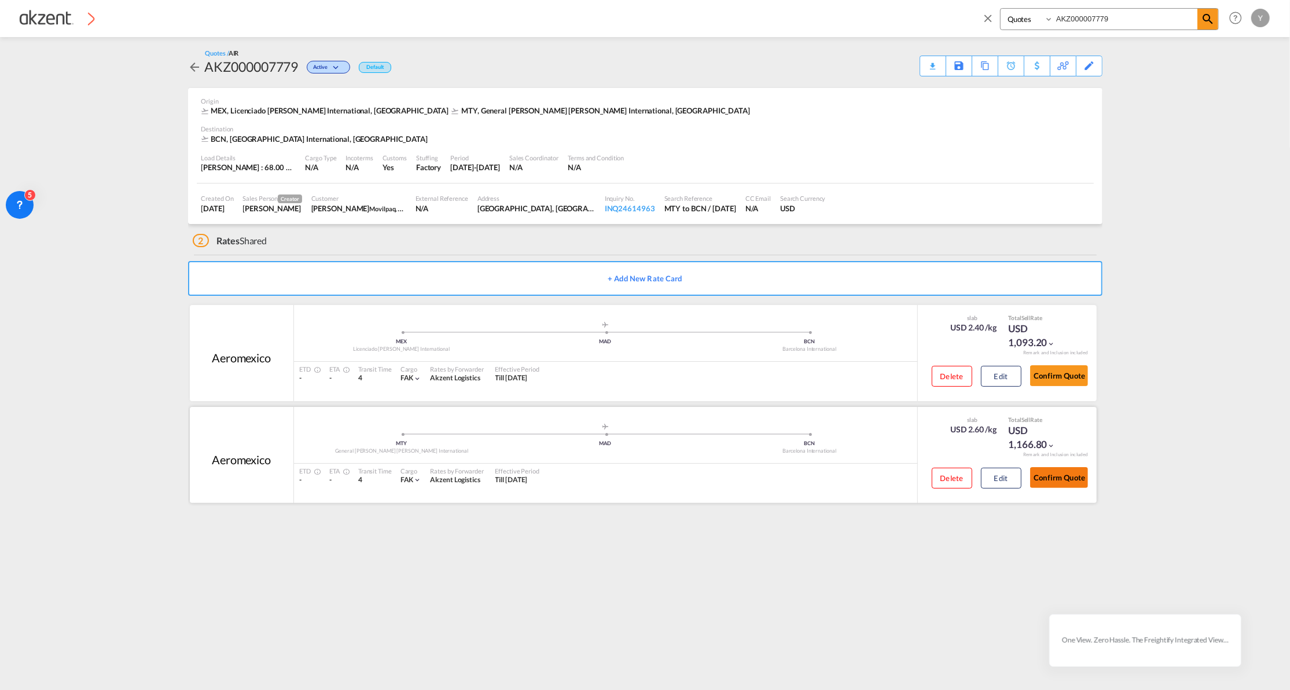
click at [1061, 485] on button "Confirm Quote" at bounding box center [1059, 477] width 58 height 21
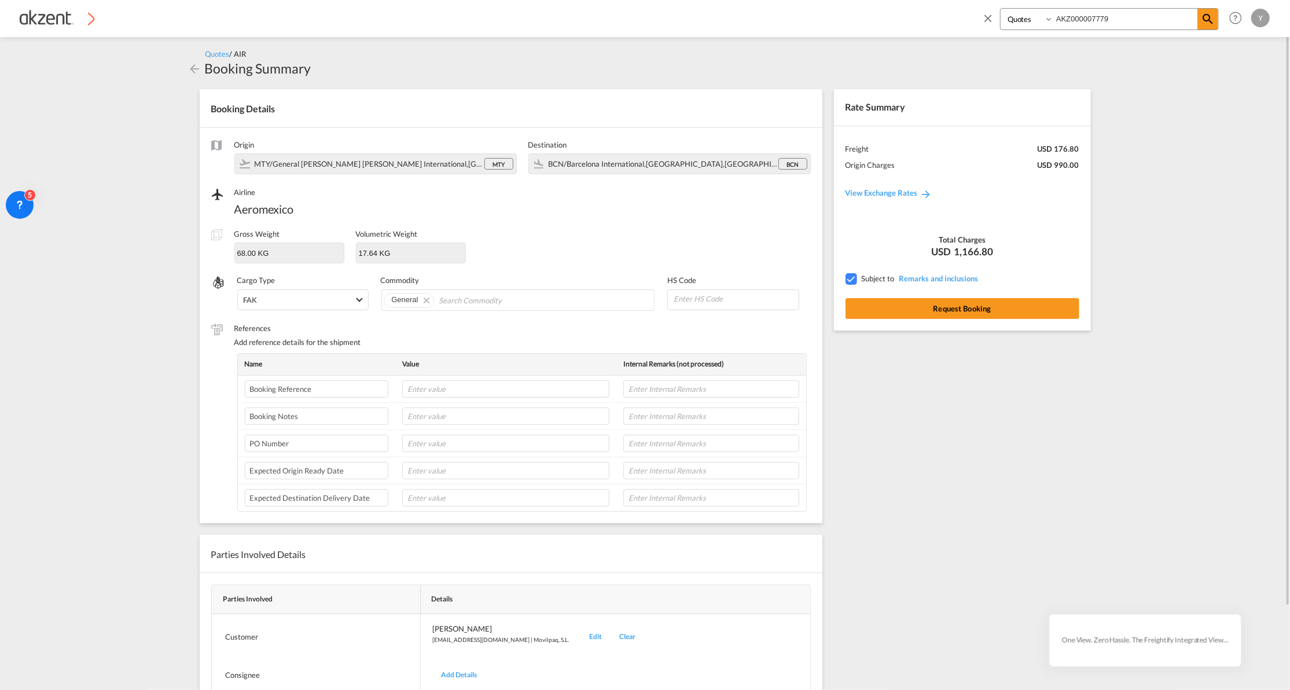
scroll to position [77, 0]
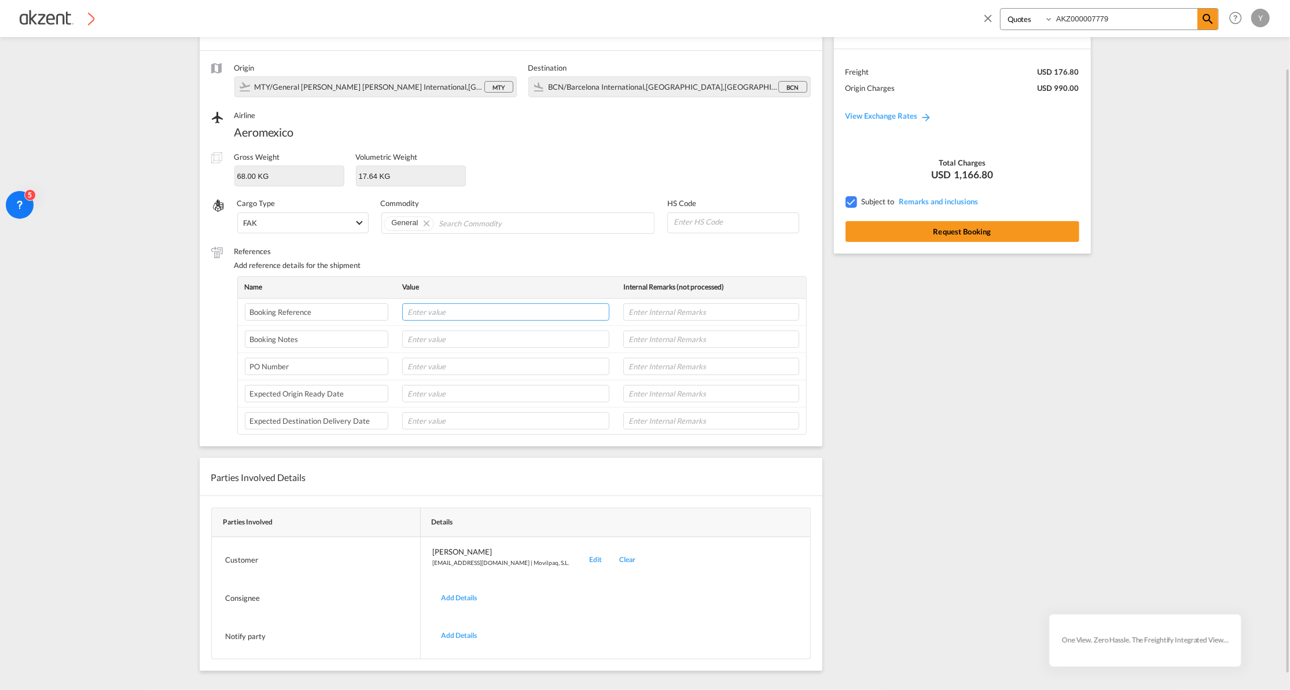
click at [485, 314] on input "text" at bounding box center [505, 311] width 207 height 17
paste input "YR25-204"
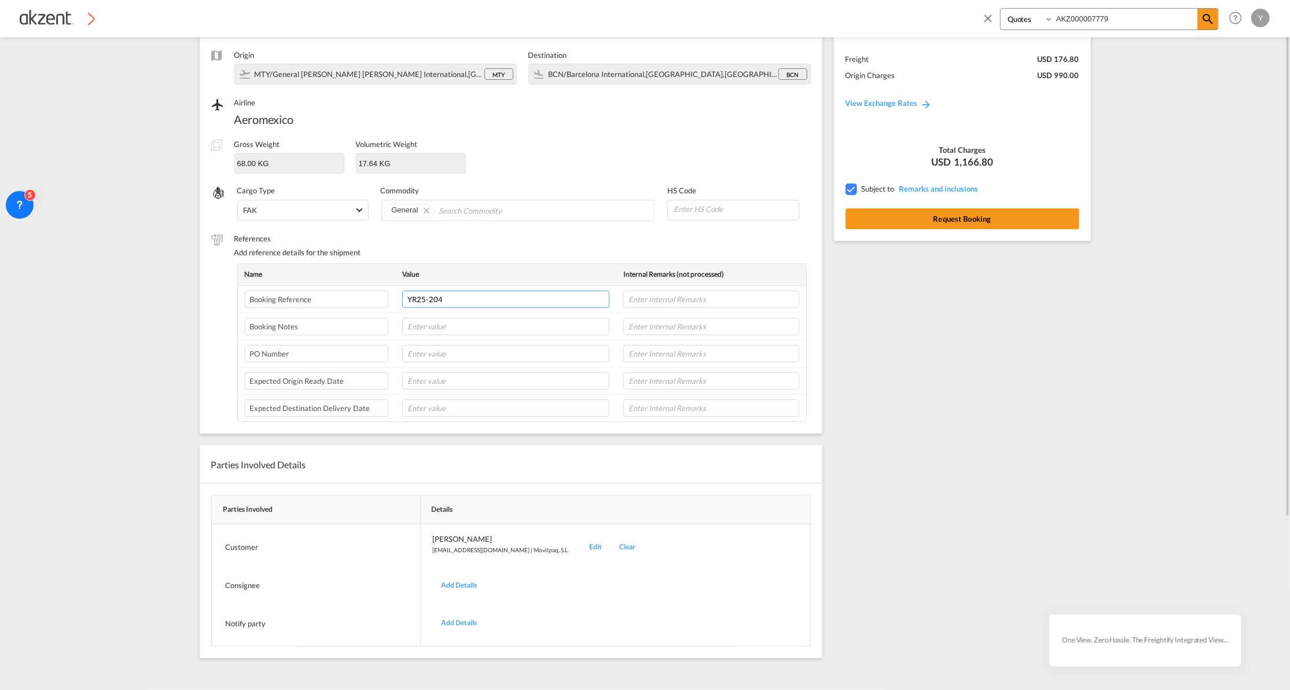
scroll to position [0, 0]
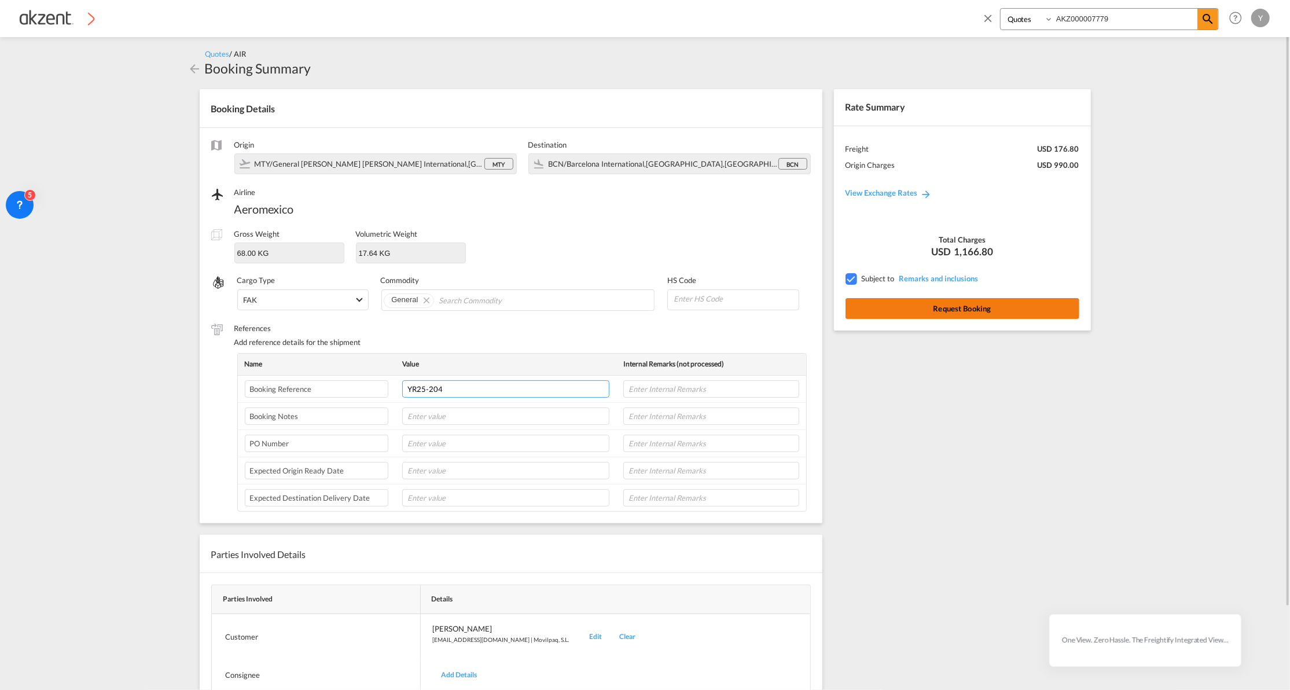
type input "YR25-204"
click at [975, 310] on button "Request Booking" at bounding box center [962, 308] width 234 height 21
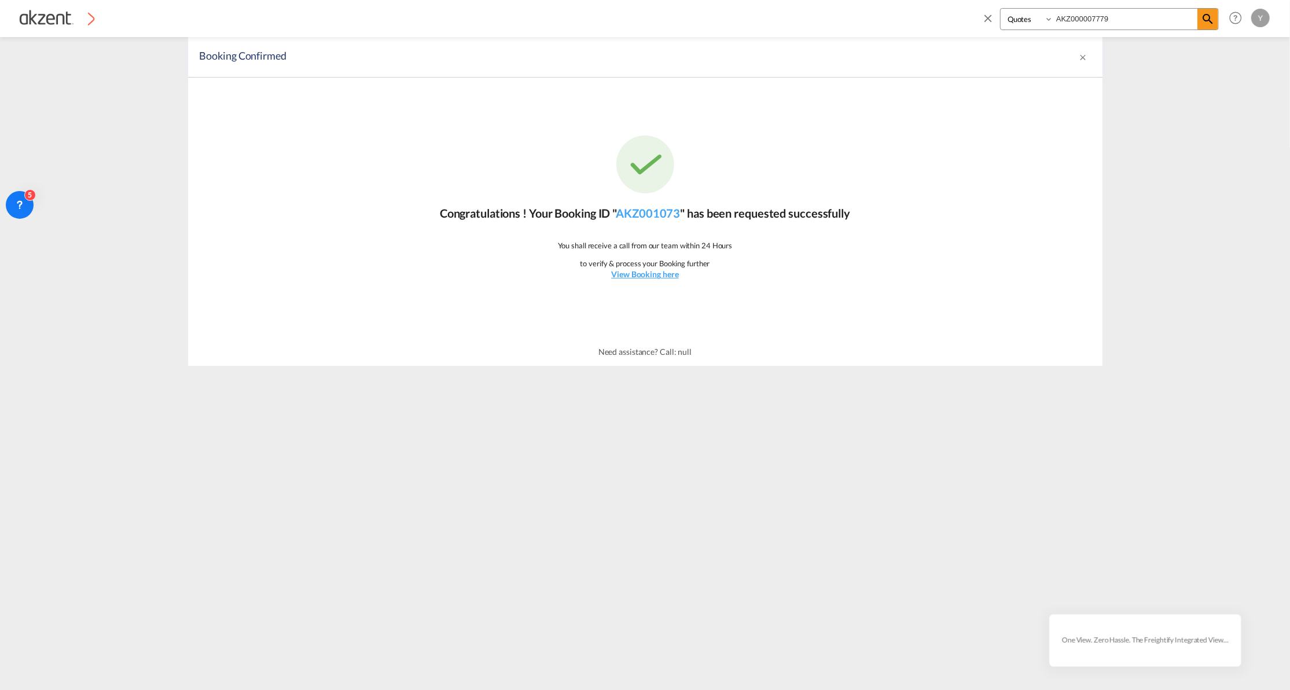
click at [984, 21] on md-icon "icon-close" at bounding box center [987, 18] width 13 height 13
click at [201, 23] on span "Rate Search" at bounding box center [203, 18] width 42 height 12
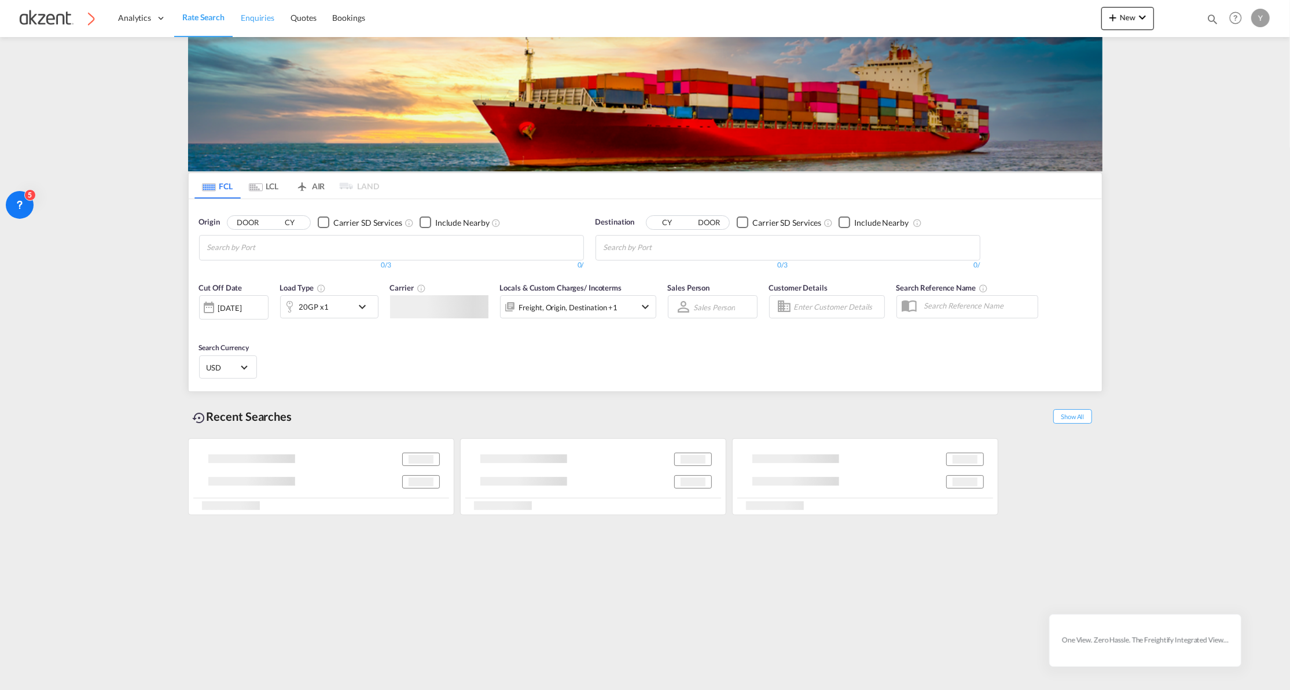
click at [271, 14] on span "Enquiries" at bounding box center [258, 18] width 34 height 10
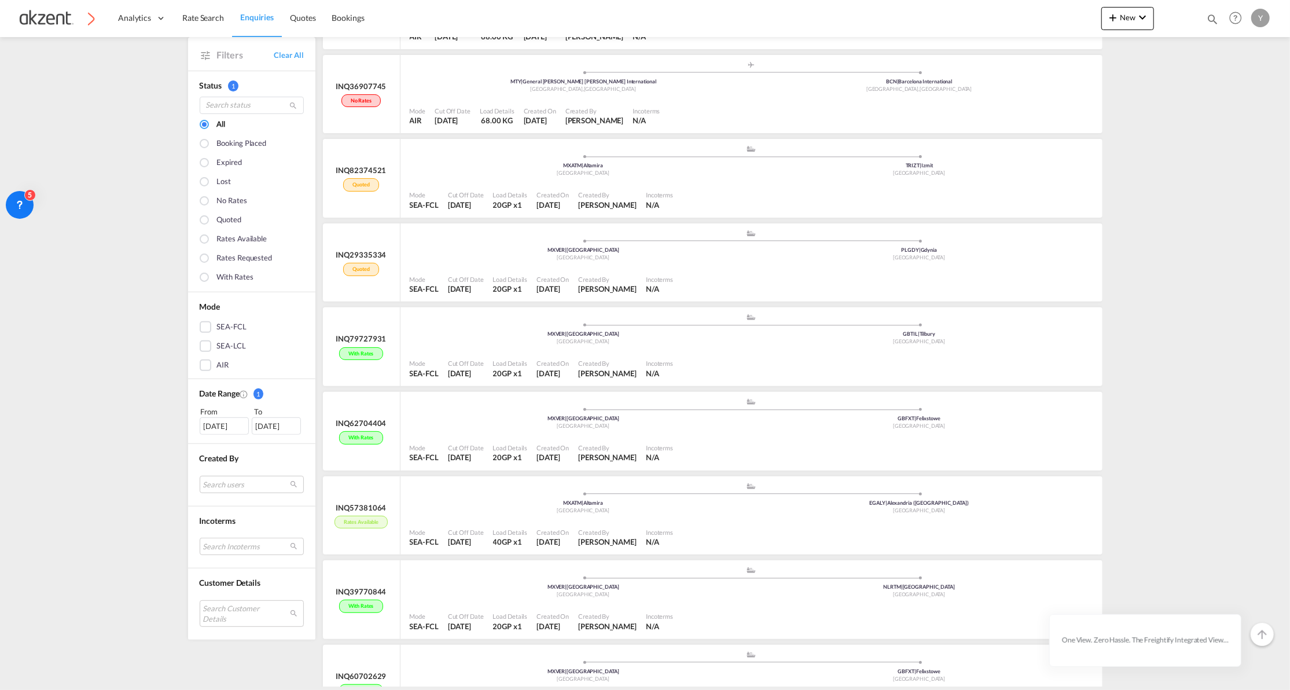
scroll to position [308, 0]
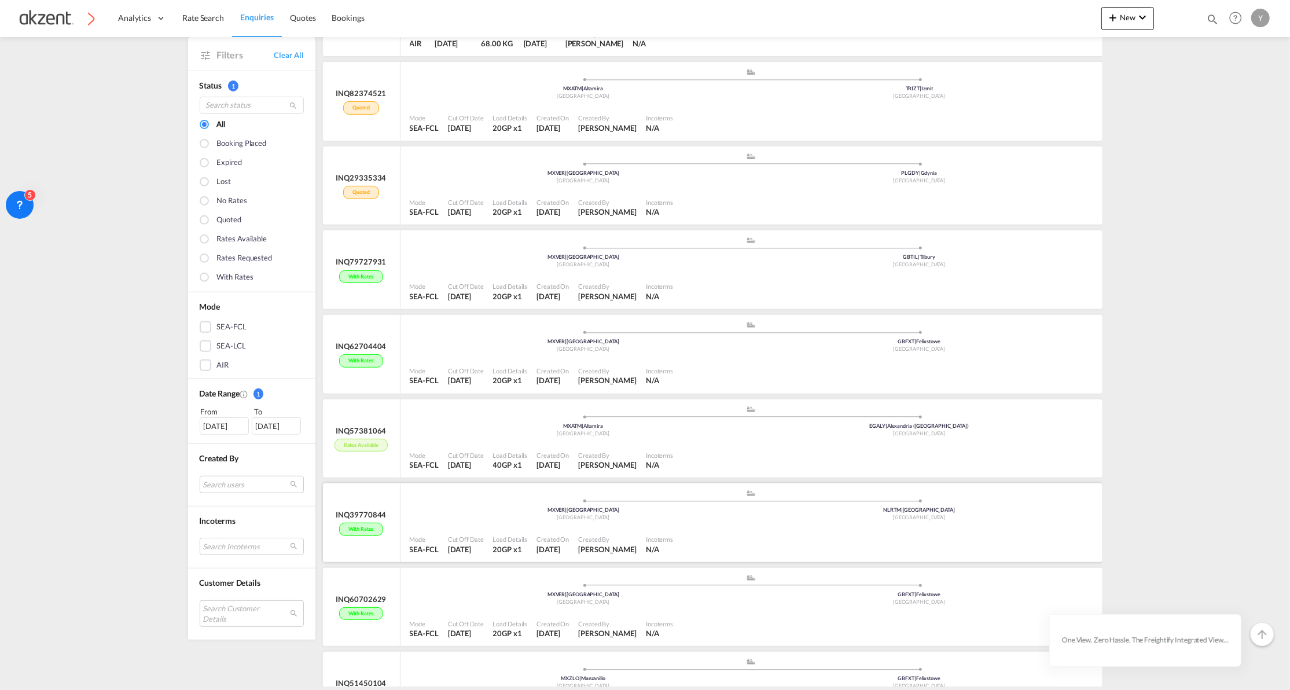
click at [804, 494] on div ".a{fill:#aaa8ad;} .a{fill:#aaa8ad;}" at bounding box center [751, 496] width 336 height 12
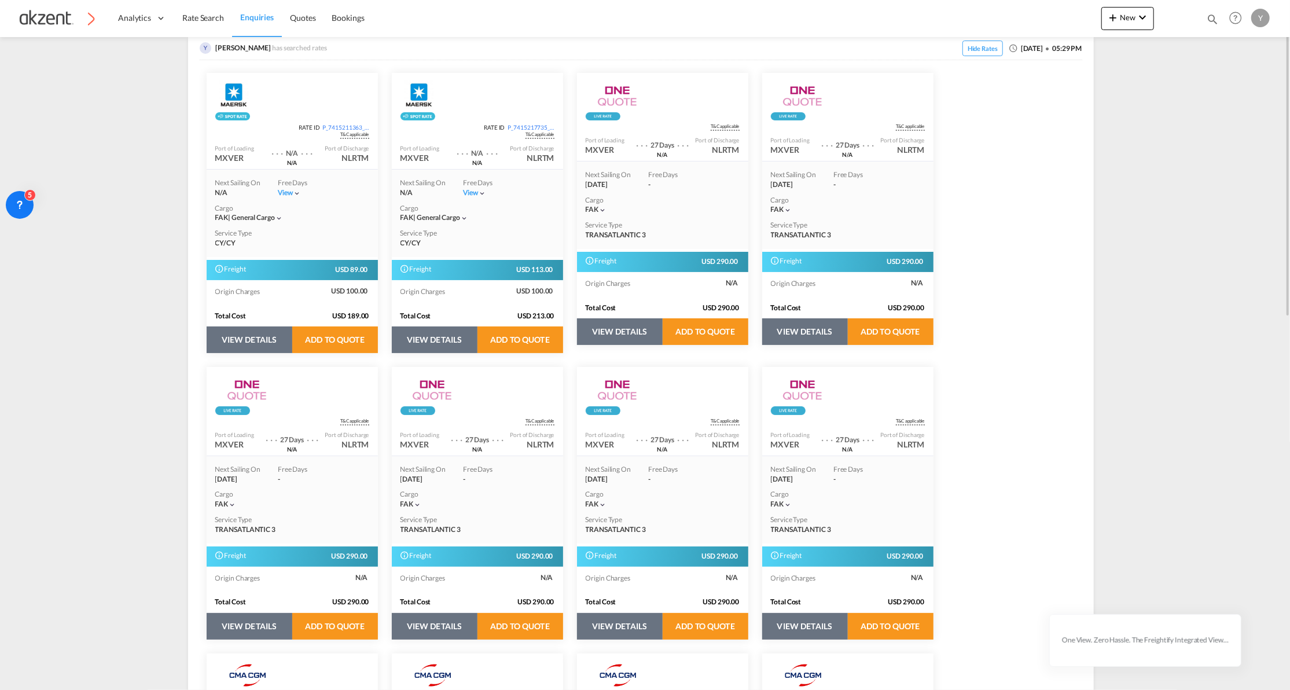
scroll to position [77, 0]
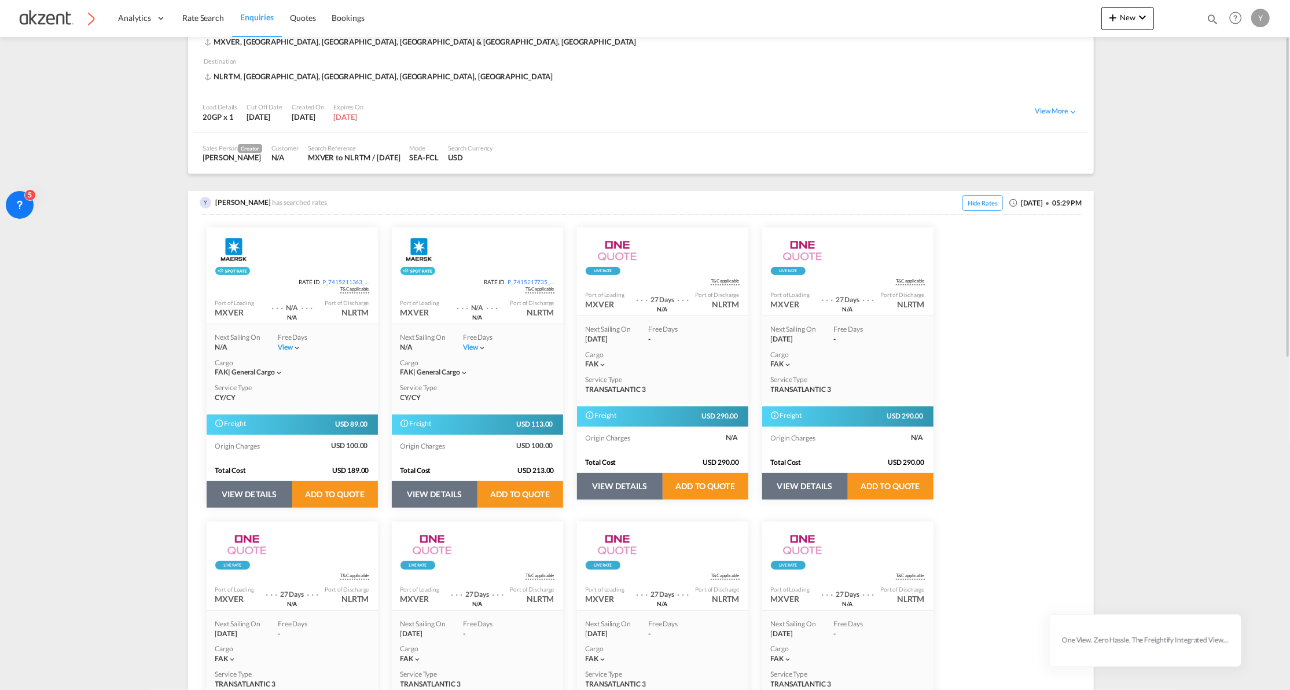
click at [440, 494] on button "VIEW DETAILS" at bounding box center [435, 494] width 86 height 27
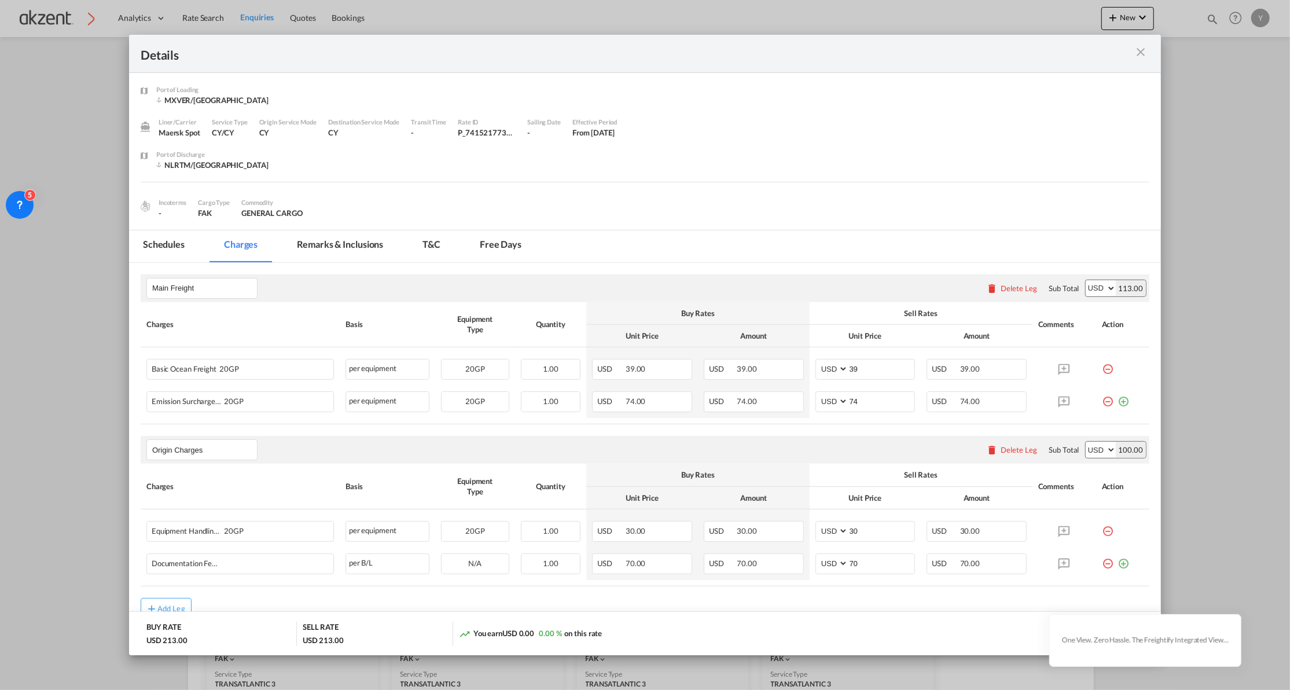
scroll to position [54, 0]
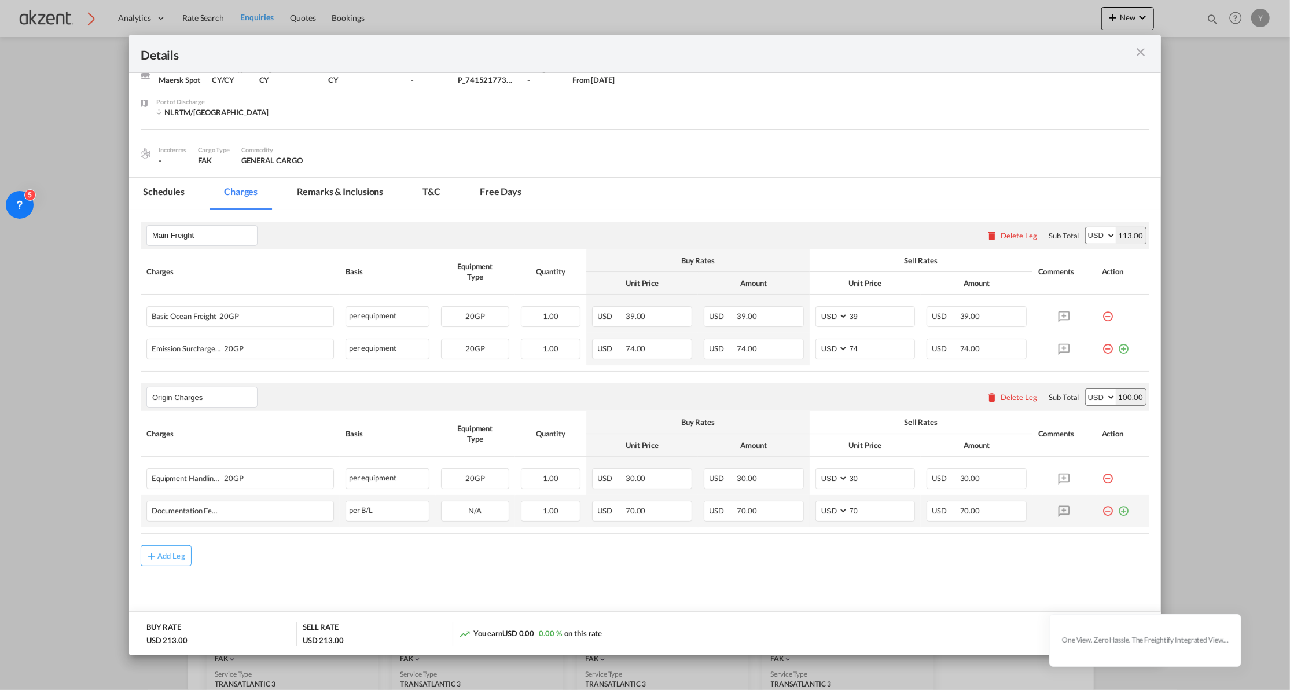
click at [1111, 517] on td "Port of ..." at bounding box center [1122, 511] width 53 height 32
click at [1117, 510] on md-icon "icon-plus-circle-outline green-400-fg" at bounding box center [1123, 506] width 12 height 12
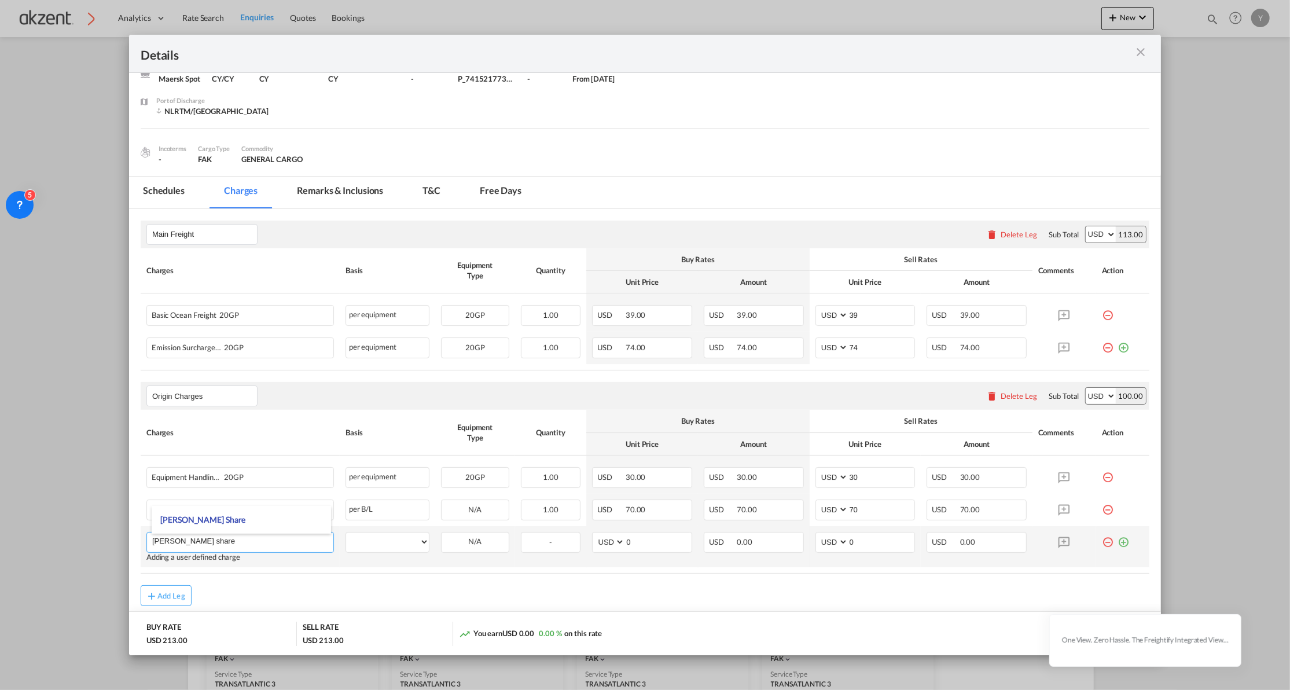
type input "[PERSON_NAME] share"
click at [417, 546] on select "per equipment per container per B/L per shipping bill per shipment per pallet p…" at bounding box center [387, 541] width 83 height 19
select select "per equipment"
click at [346, 533] on select "per equipment per container per B/L per shipping bill per shipment per pallet p…" at bounding box center [387, 541] width 83 height 19
click at [485, 542] on select "20GP" at bounding box center [474, 542] width 67 height 16
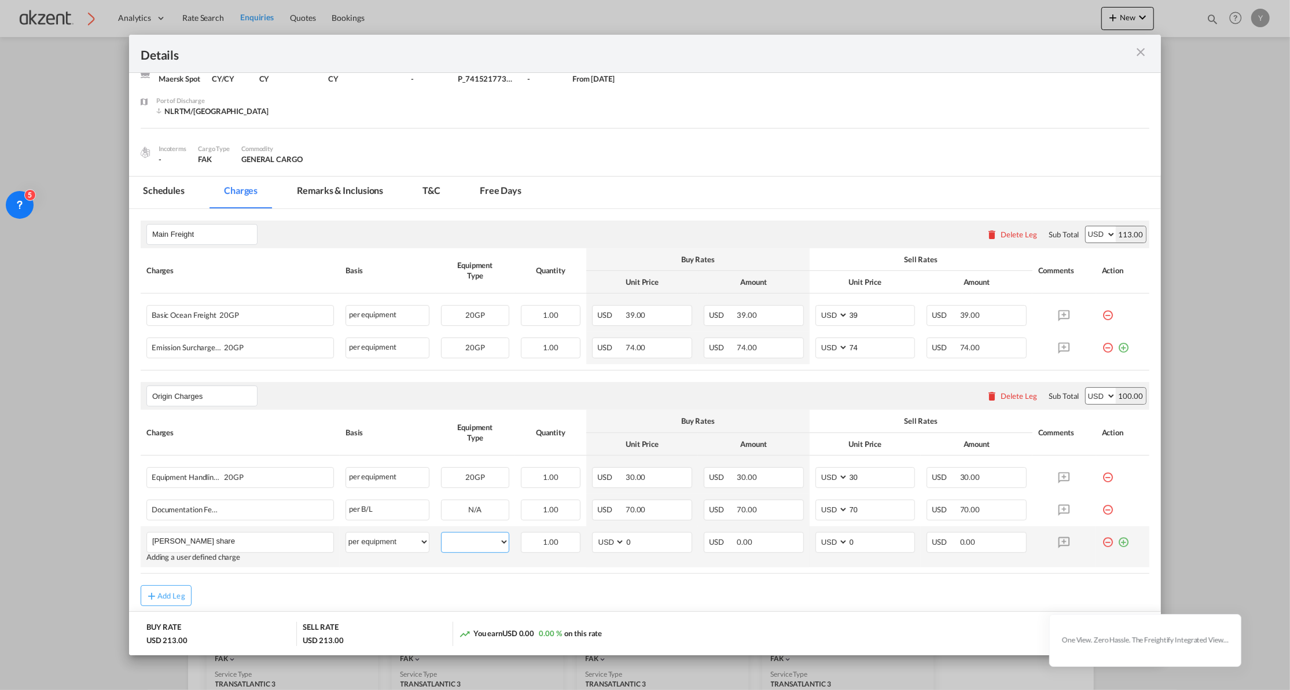
select select "20GP"
click at [441, 535] on select "20GP" at bounding box center [474, 542] width 67 height 16
click at [896, 535] on input "0" at bounding box center [881, 540] width 67 height 17
type input "75"
click at [887, 579] on rate-modification "Main Freight Please enter leg name Leg Name Already Exists Delete Leg Sub Total…" at bounding box center [645, 407] width 1008 height 397
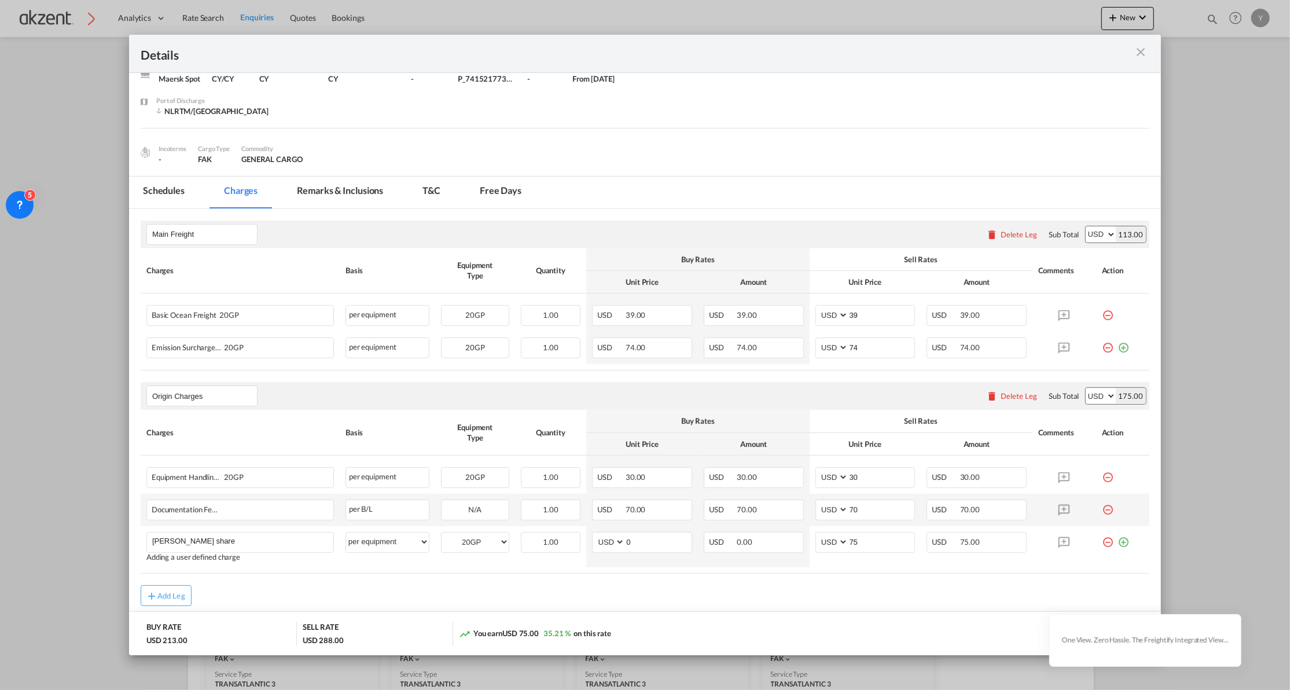
scroll to position [95, 0]
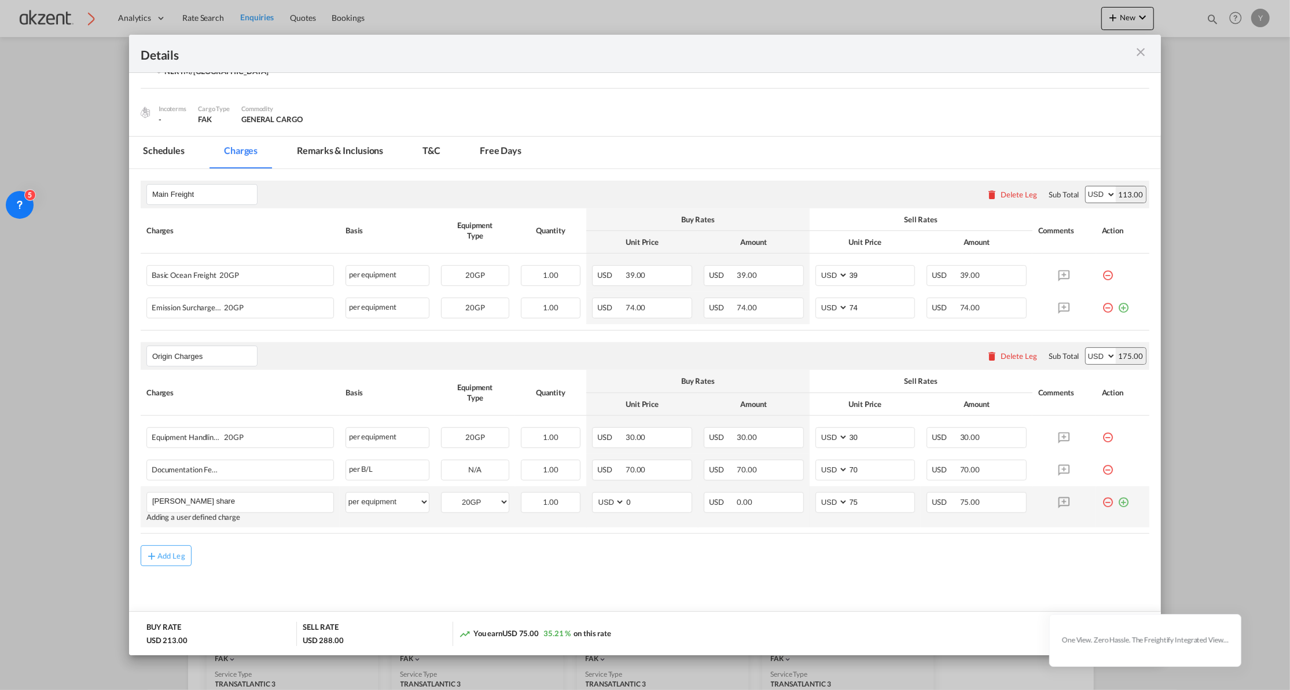
click at [1117, 500] on md-icon "icon-plus-circle-outline green-400-fg" at bounding box center [1123, 498] width 12 height 12
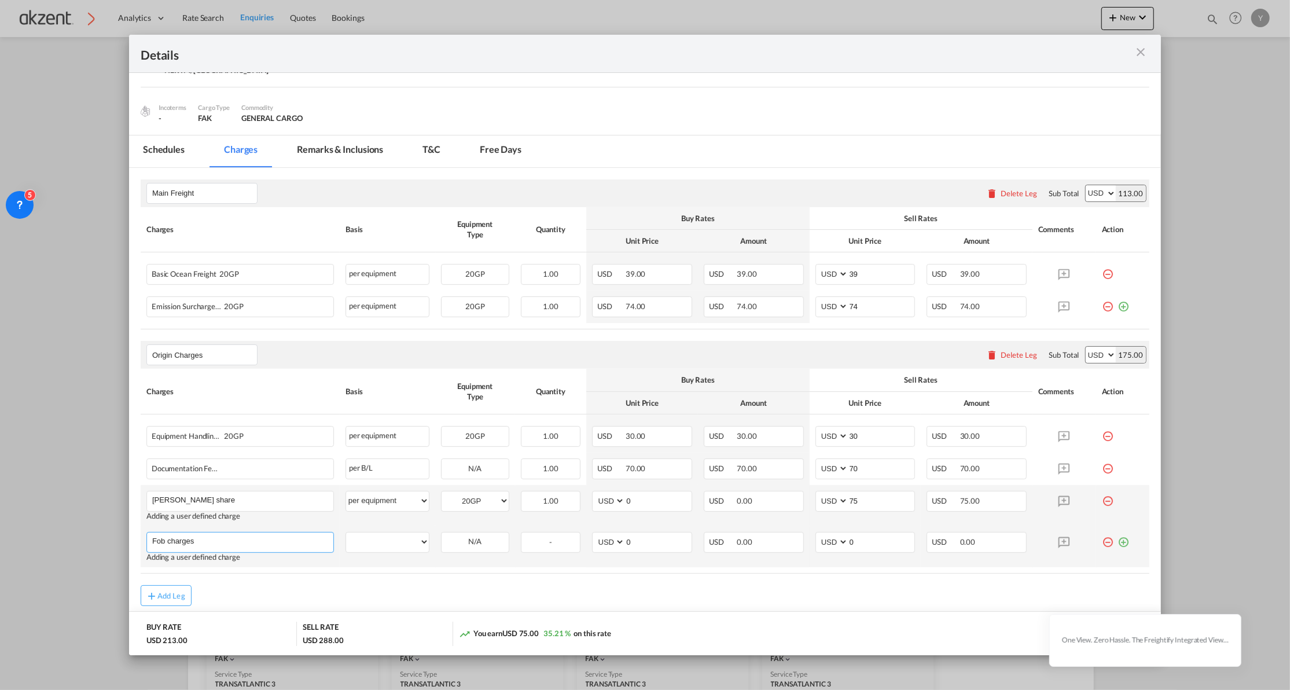
type input "Fob charges"
click at [385, 548] on select "per equipment per container per B/L per shipping bill per shipment per pallet p…" at bounding box center [387, 541] width 83 height 19
select select "per equipment"
click at [346, 533] on select "per equipment per container per B/L per shipping bill per shipment per pallet p…" at bounding box center [387, 541] width 83 height 19
click at [484, 535] on md-input-container "20GP" at bounding box center [474, 540] width 67 height 17
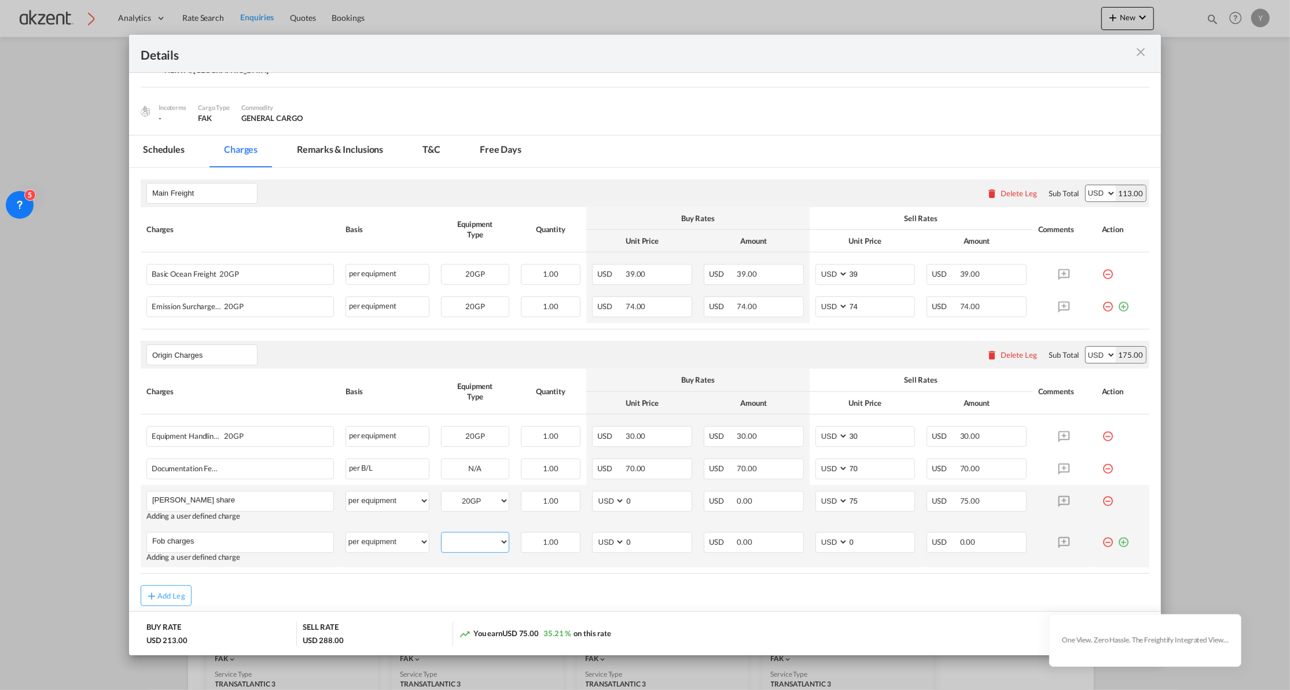
click at [484, 539] on select "20GP" at bounding box center [474, 542] width 67 height 16
select select "20GP"
click at [441, 535] on select "20GP" at bounding box center [474, 542] width 67 height 16
click at [861, 540] on input "0" at bounding box center [881, 540] width 67 height 17
type input "225"
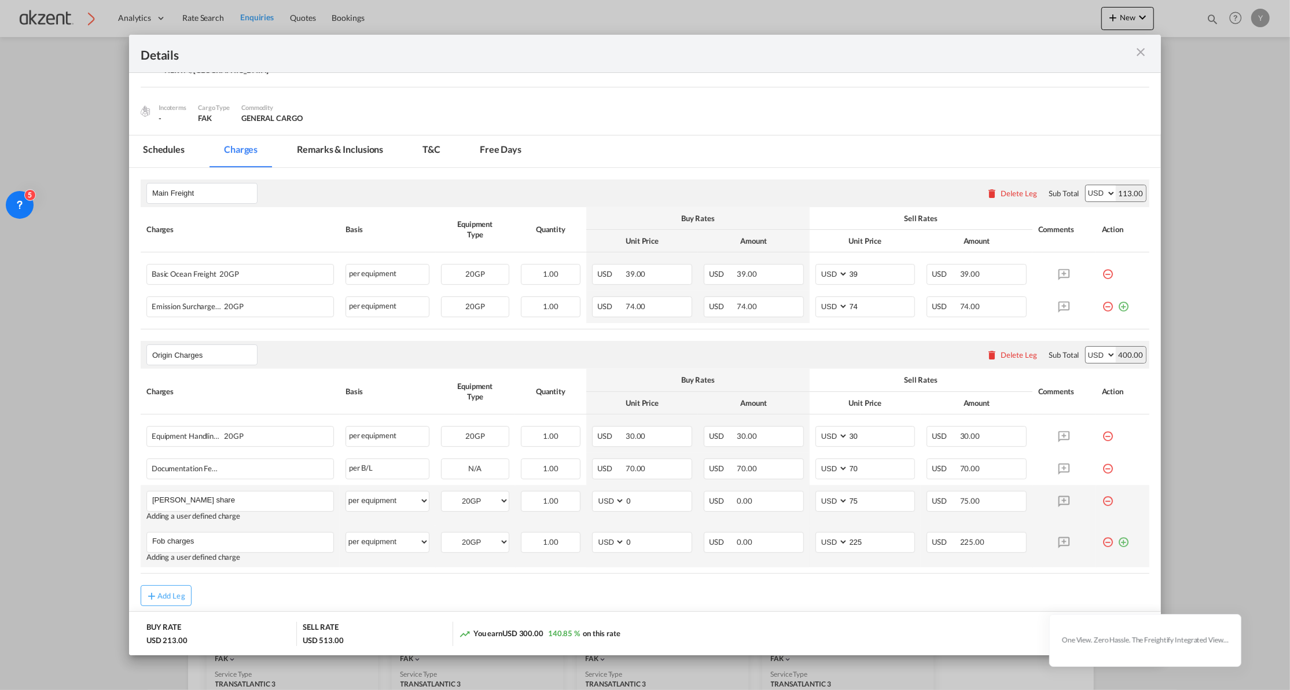
click at [1117, 543] on md-icon "icon-plus-circle-outline green-400-fg" at bounding box center [1123, 538] width 12 height 12
type input "caat"
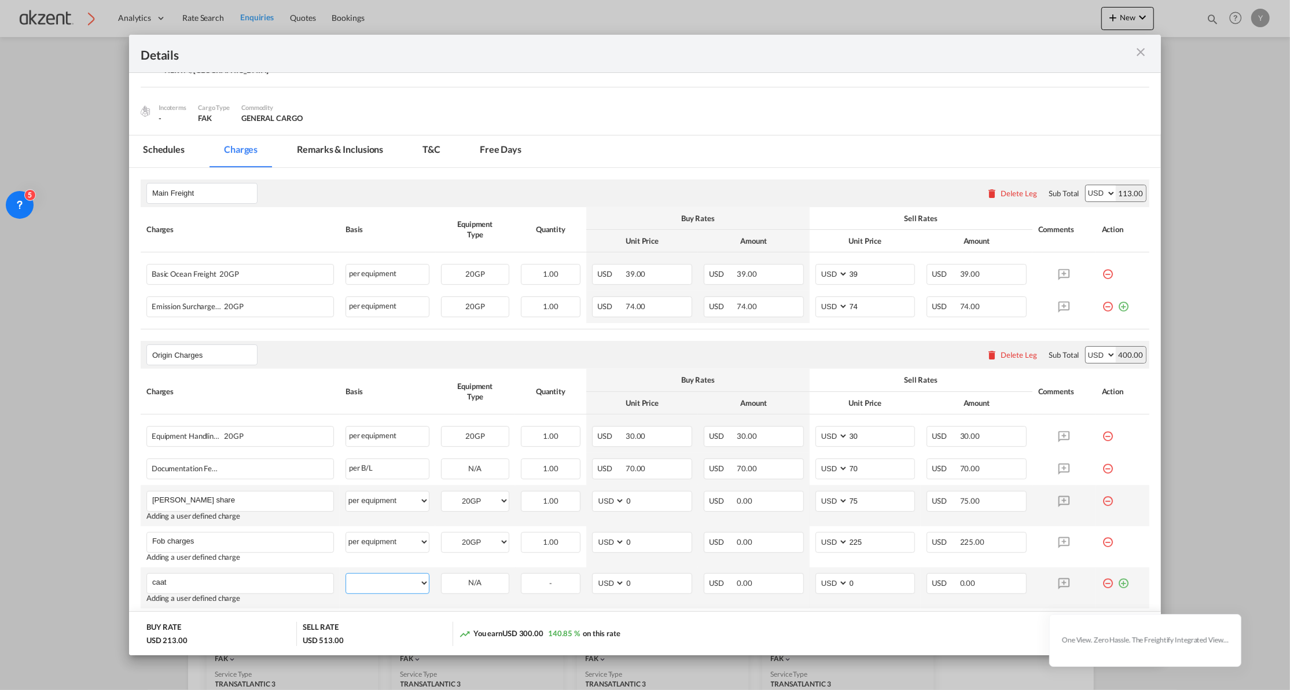
click at [380, 586] on select "per equipment per container per B/L per shipping bill per shipment per pallet p…" at bounding box center [387, 582] width 83 height 19
select select "per B/L"
click at [346, 574] on select "per equipment per container per B/L per shipping bill per shipment per pallet p…" at bounding box center [387, 582] width 83 height 19
click at [609, 583] on select "AED AFN ALL AMD ANG AOA ARS AUD AWG AZN BAM BBD BDT BGN BHD BIF BMD BND [PERSON…" at bounding box center [609, 583] width 30 height 16
select select "string:MXN"
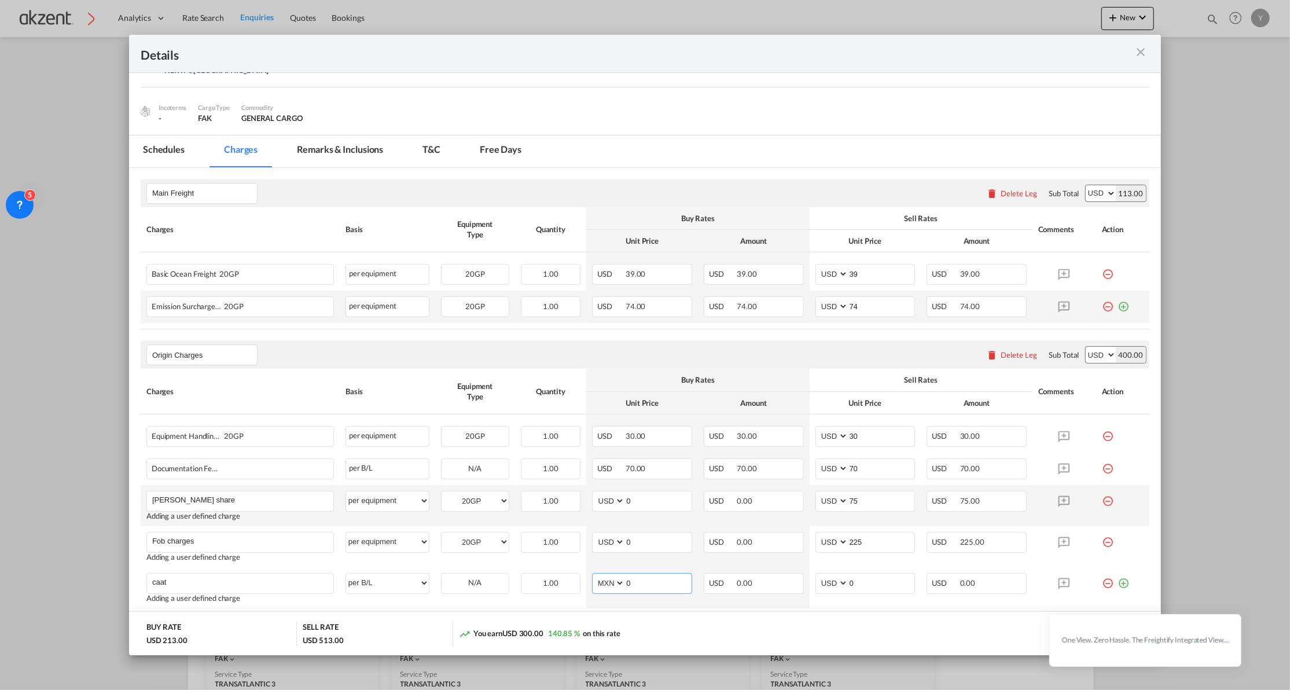
click at [594, 576] on select "AED AFN ALL AMD ANG AOA ARS AUD AWG AZN BAM BBD BDT BGN BHD BIF BMD BND [PERSON…" at bounding box center [609, 583] width 30 height 16
click at [660, 579] on input "0" at bounding box center [658, 581] width 67 height 17
type input "60"
click at [864, 577] on input "0" at bounding box center [881, 581] width 67 height 17
type input "0"
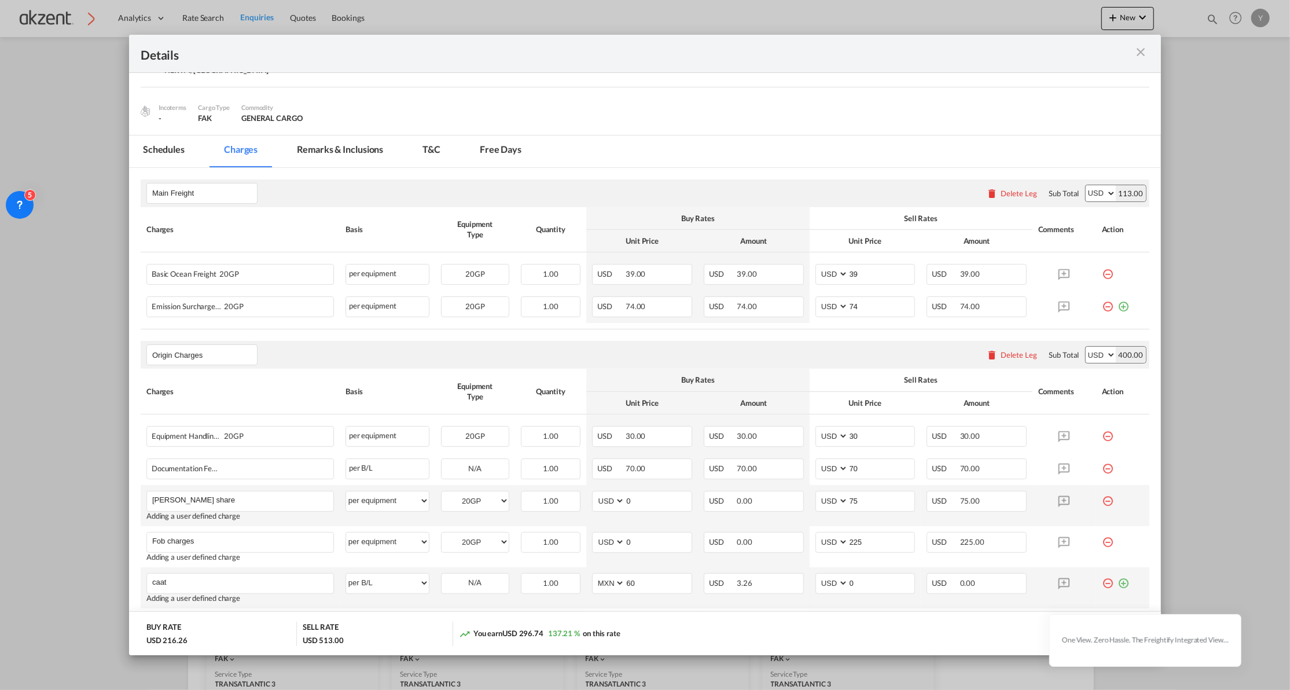
click at [856, 605] on td "AED AFN ALL AMD ANG AOA ARS AUD AWG AZN BAM BBD BDT BGN BHD BIF BMD BND [PERSON…" at bounding box center [865, 587] width 112 height 41
click at [1054, 540] on md-icon "Port of ..." at bounding box center [1064, 542] width 20 height 20
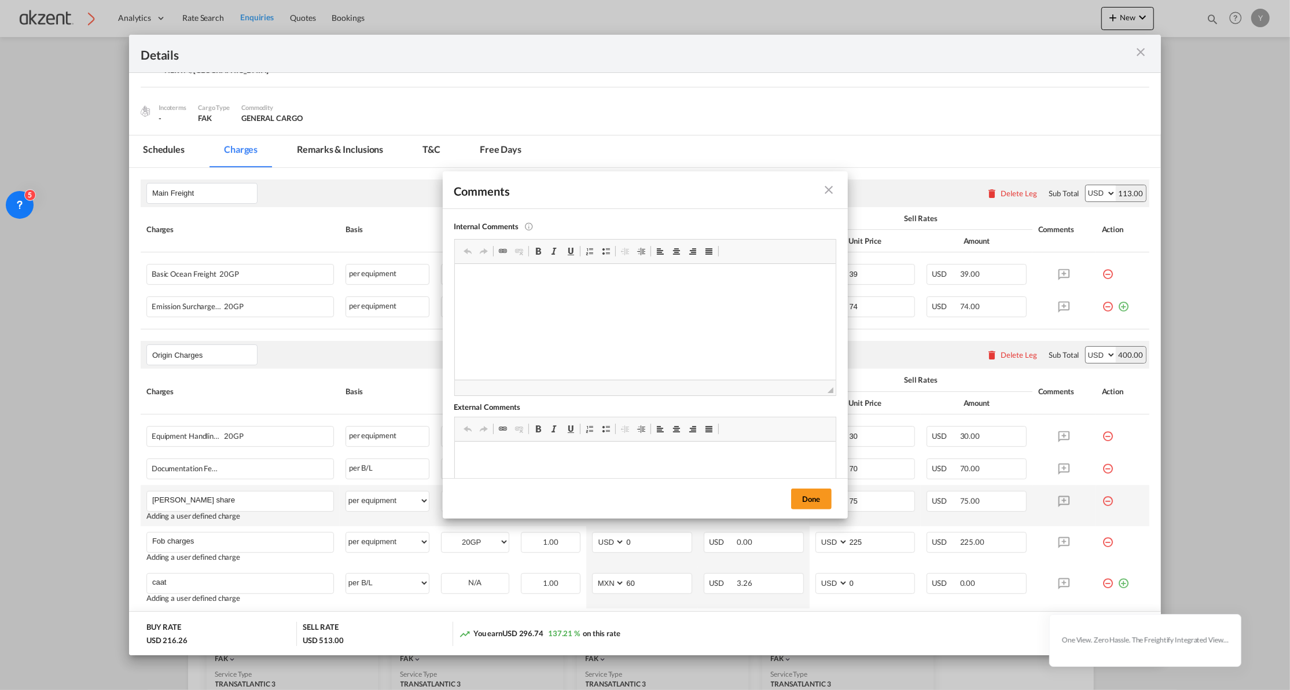
scroll to position [0, 0]
click at [808, 499] on button "Done" at bounding box center [811, 498] width 40 height 21
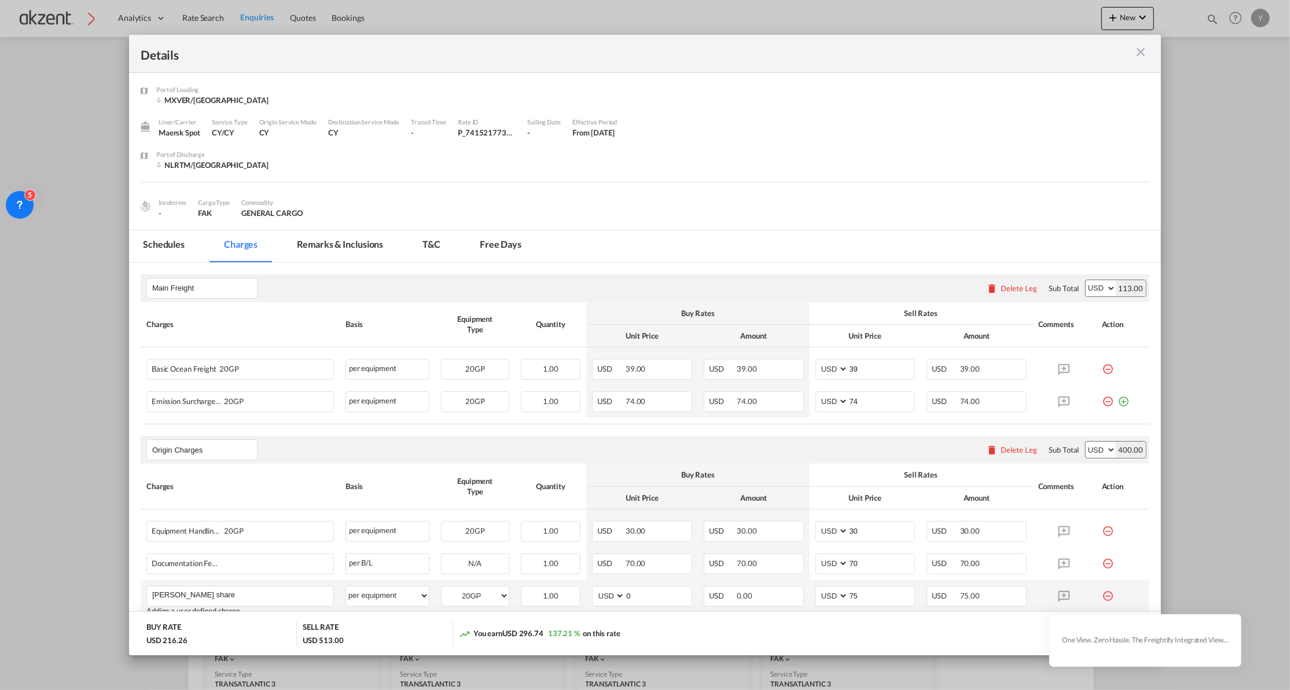
scroll to position [176, 0]
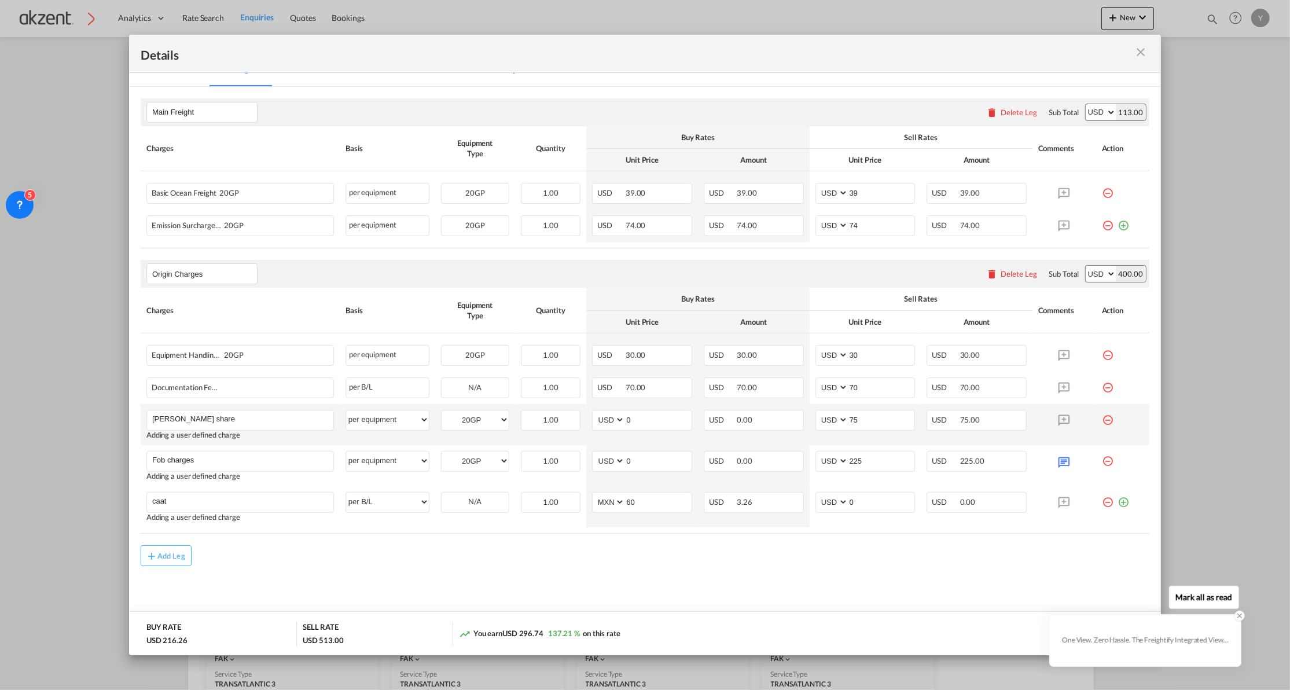
click at [1238, 616] on icon at bounding box center [1239, 616] width 4 height 4
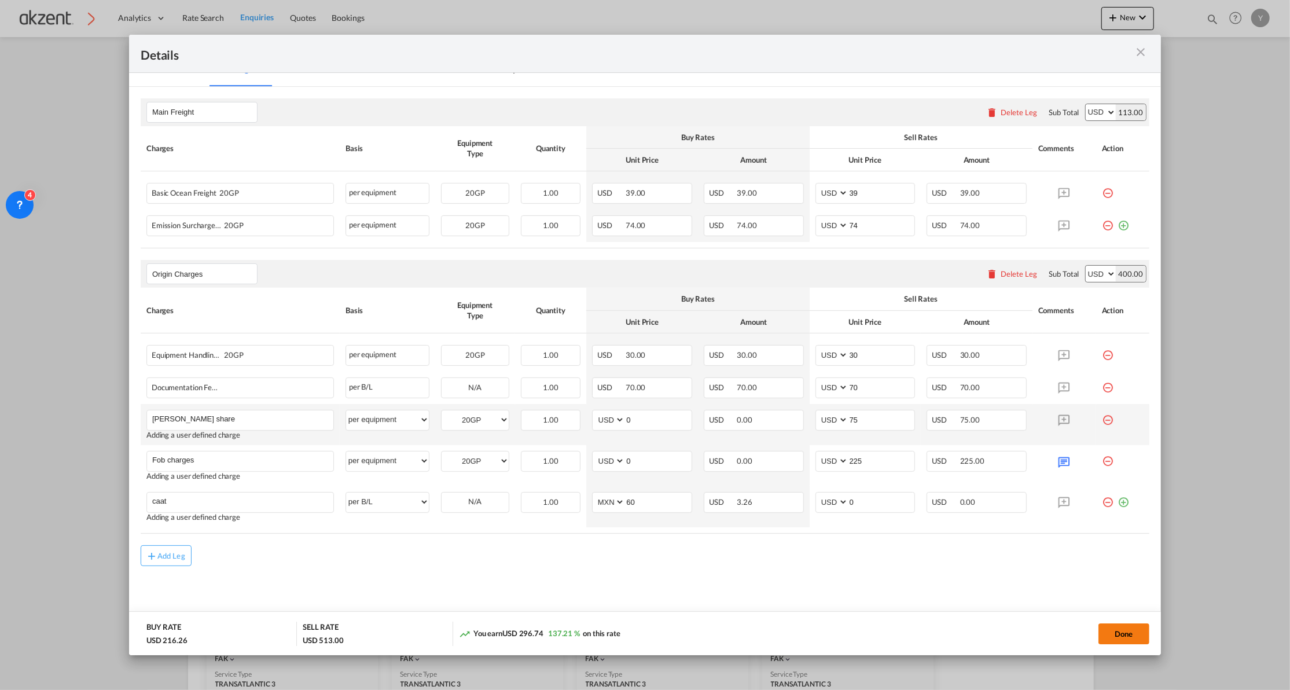
click at [1124, 631] on button "Done" at bounding box center [1123, 633] width 51 height 21
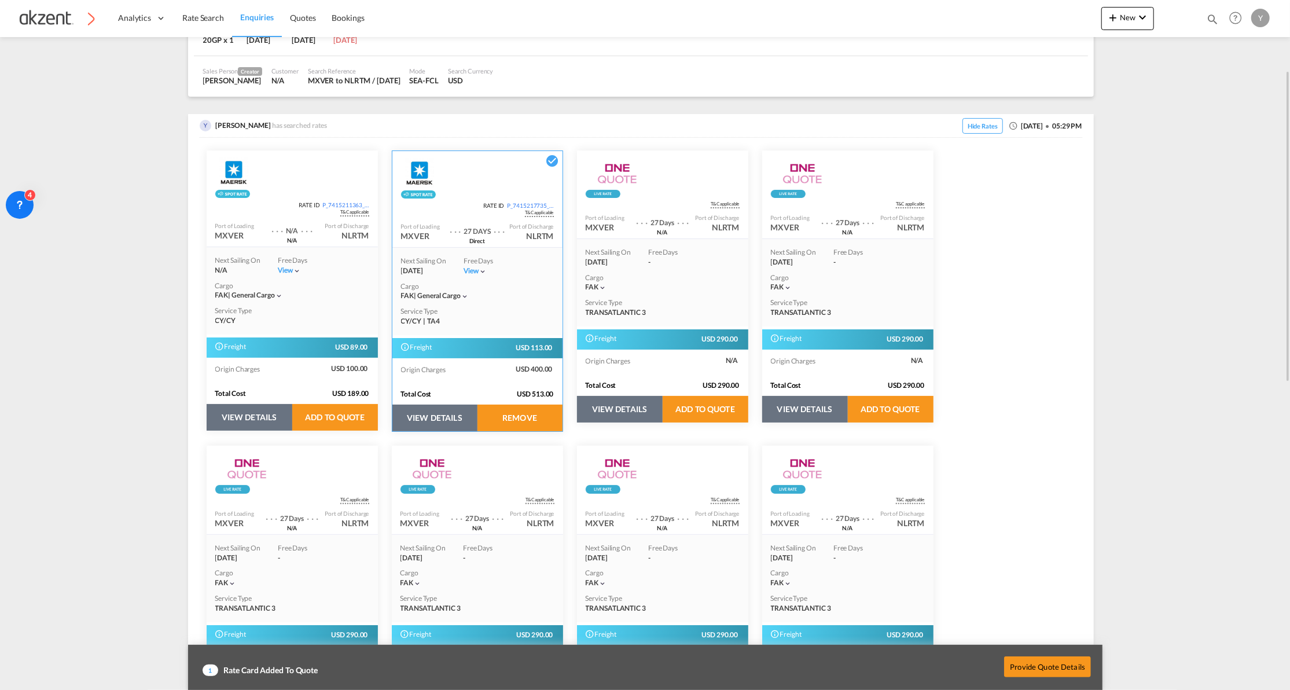
scroll to position [0, 0]
